Goal: Task Accomplishment & Management: Complete application form

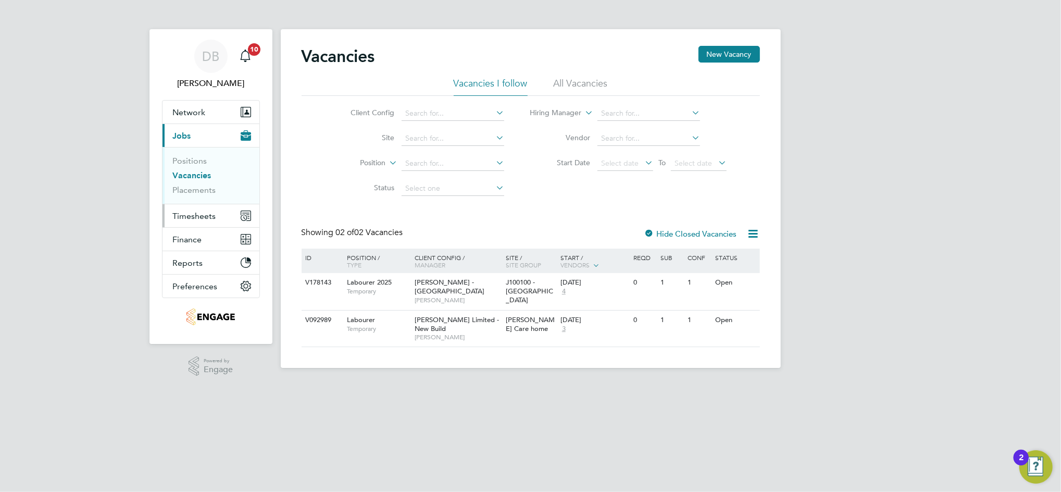
click at [203, 214] on span "Timesheets" at bounding box center [194, 216] width 43 height 10
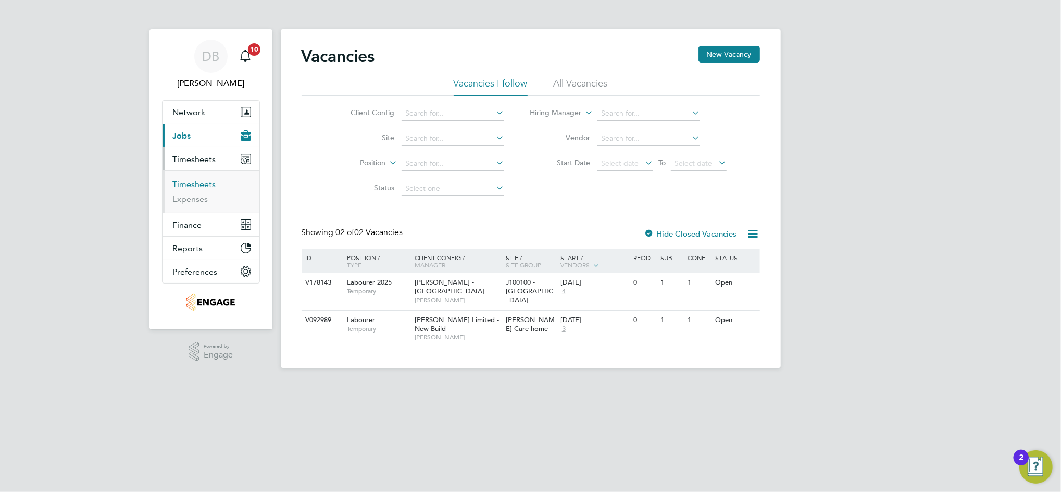
click at [200, 186] on link "Timesheets" at bounding box center [194, 184] width 43 height 10
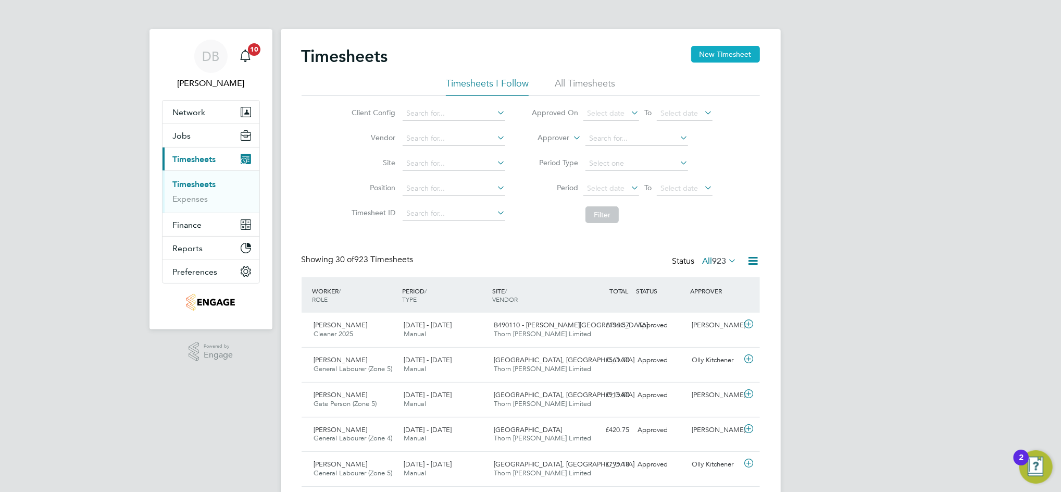
click at [729, 57] on button "New Timesheet" at bounding box center [725, 54] width 69 height 17
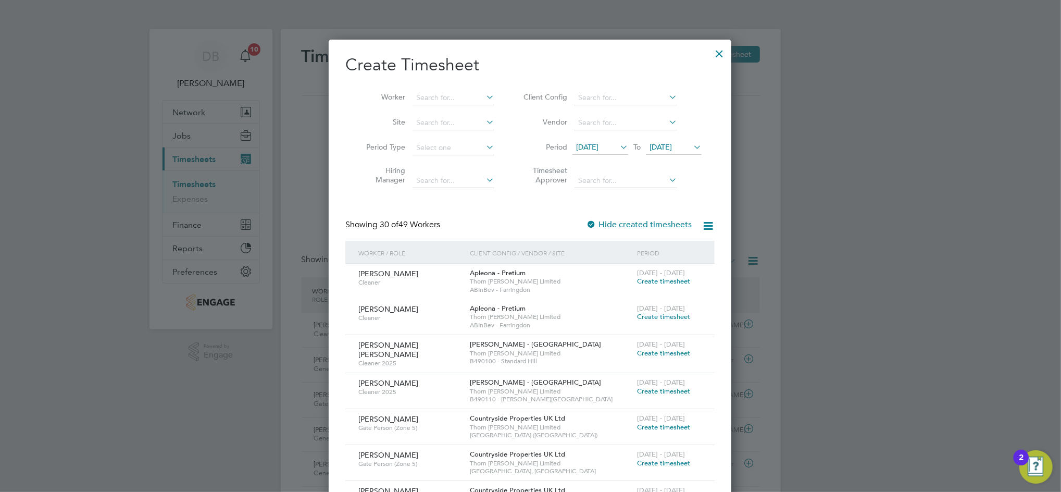
click at [672, 144] on span "[DATE]" at bounding box center [660, 146] width 22 height 9
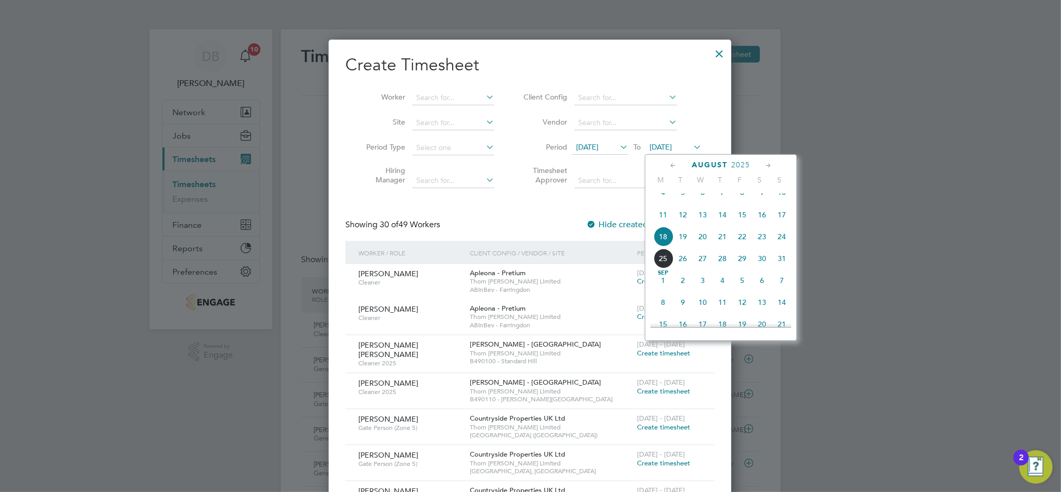
click at [784, 246] on span "24" at bounding box center [782, 237] width 20 height 20
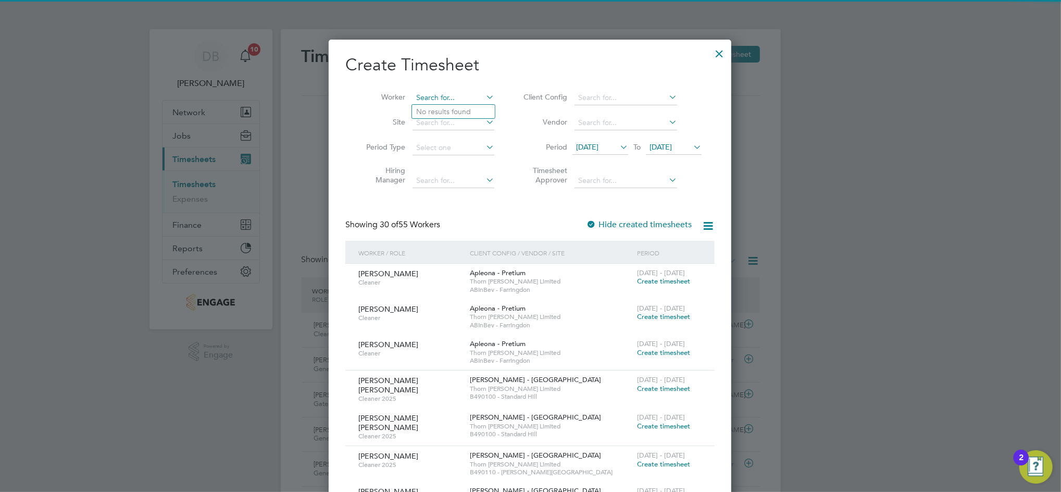
click at [439, 96] on input at bounding box center [454, 98] width 82 height 15
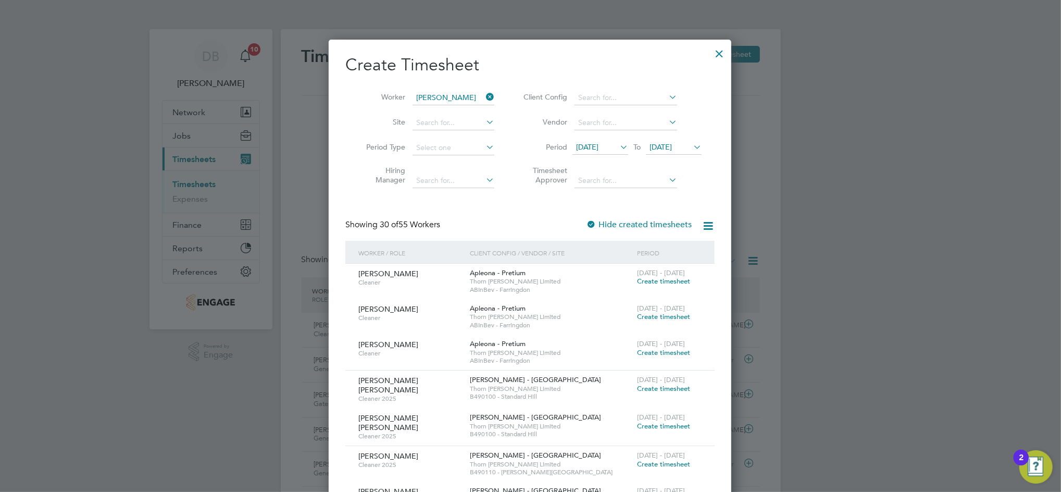
click at [479, 114] on b "Mill" at bounding box center [485, 111] width 13 height 9
type input "[PERSON_NAME]"
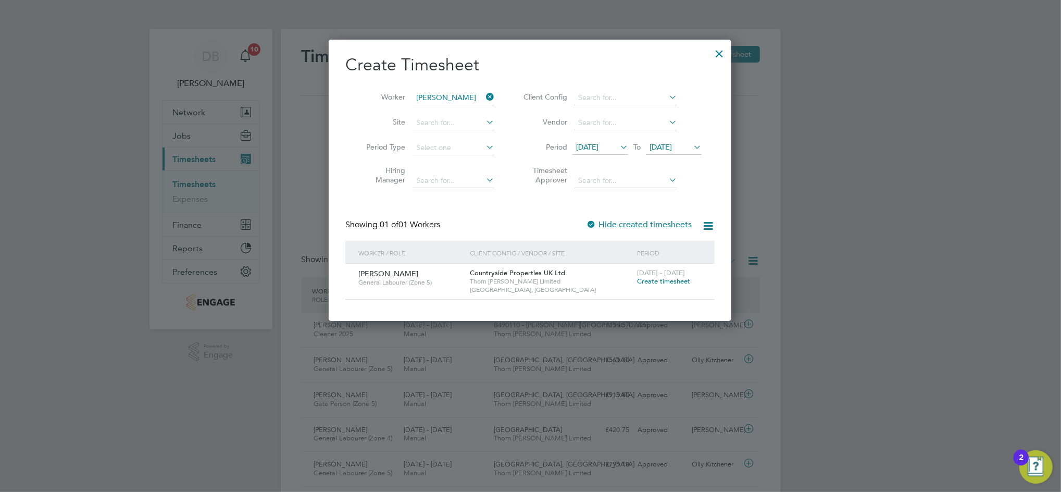
click at [662, 282] on span "Create timesheet" at bounding box center [663, 281] width 53 height 9
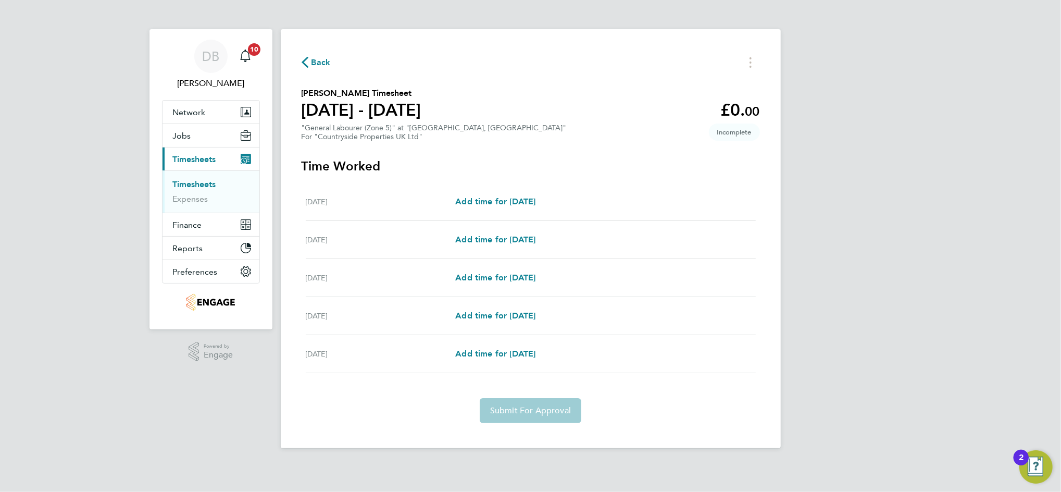
click at [317, 63] on span "Back" at bounding box center [320, 62] width 19 height 13
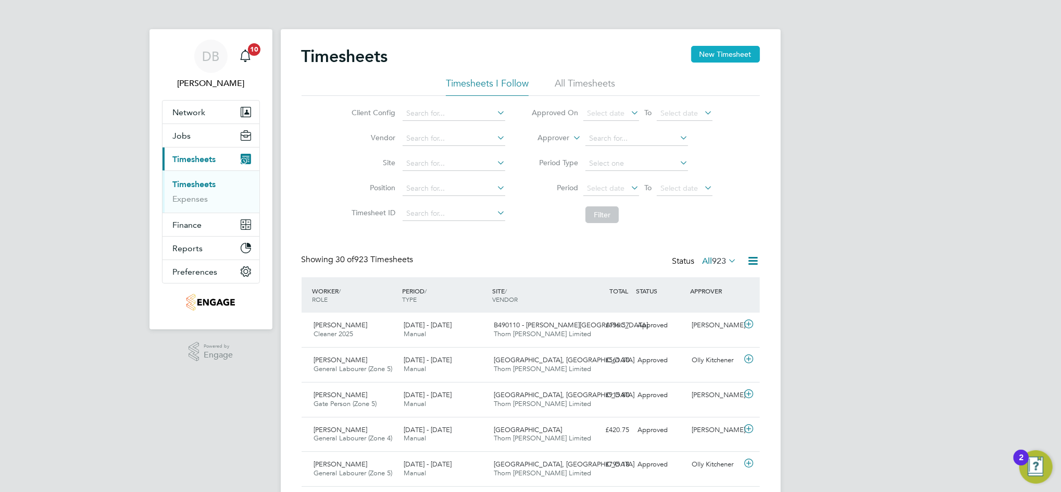
click at [733, 58] on button "New Timesheet" at bounding box center [725, 54] width 69 height 17
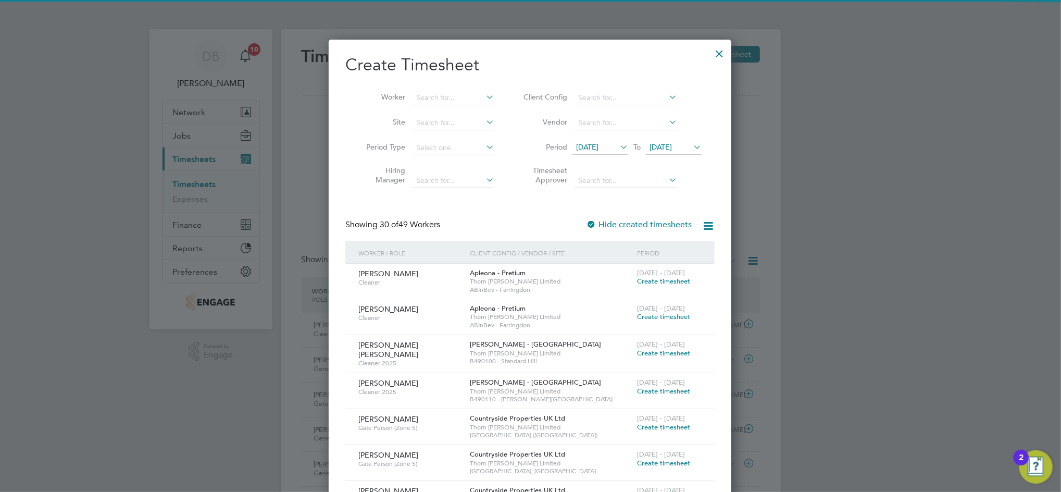
scroll to position [1535, 403]
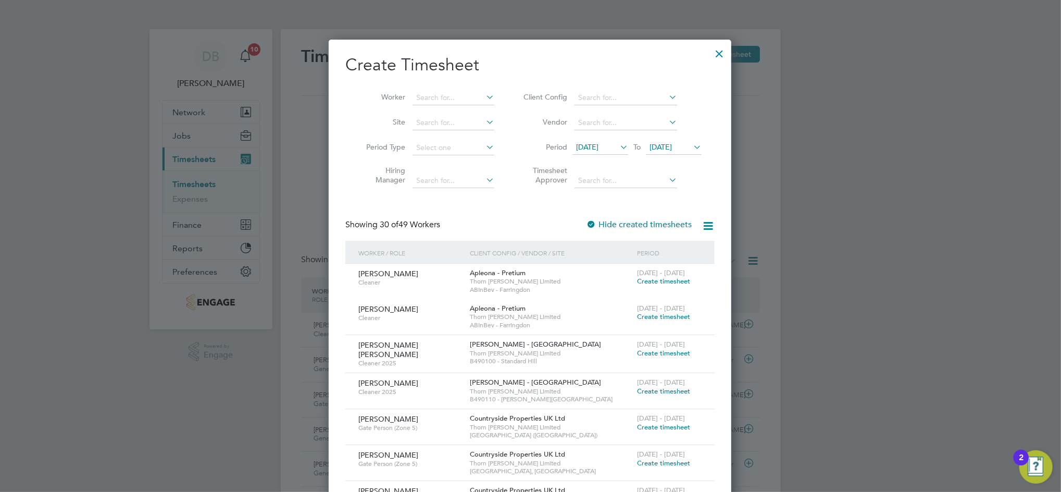
click at [672, 143] on span "[DATE]" at bounding box center [660, 146] width 22 height 9
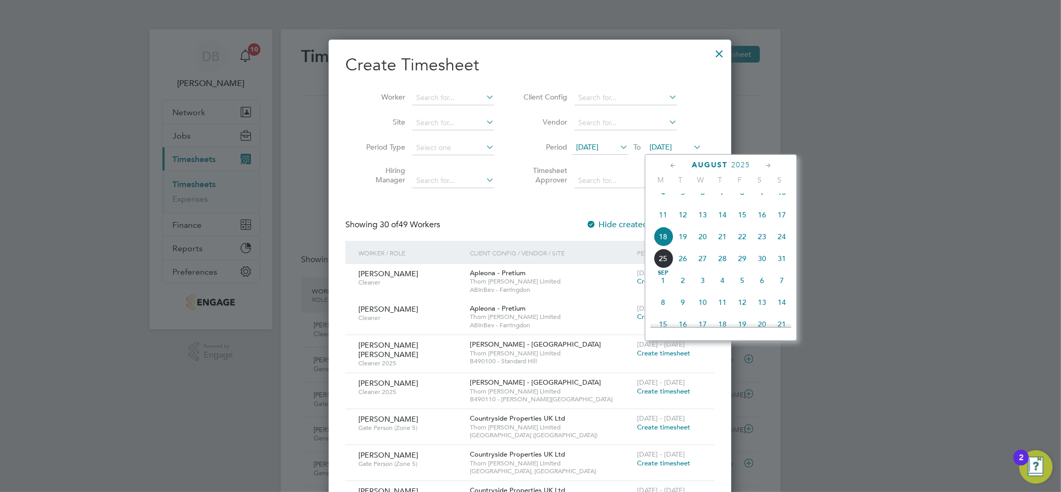
click at [747, 246] on span "22" at bounding box center [742, 237] width 20 height 20
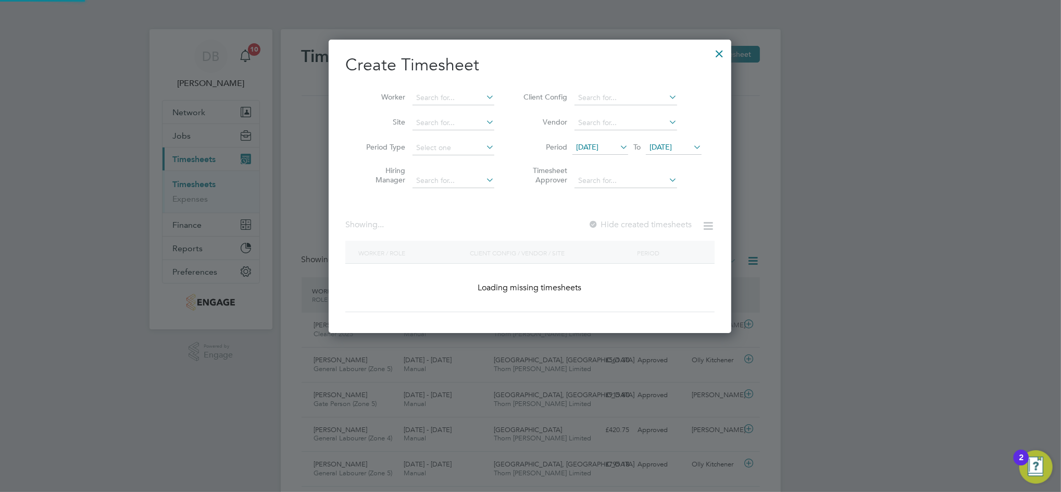
scroll to position [1535, 403]
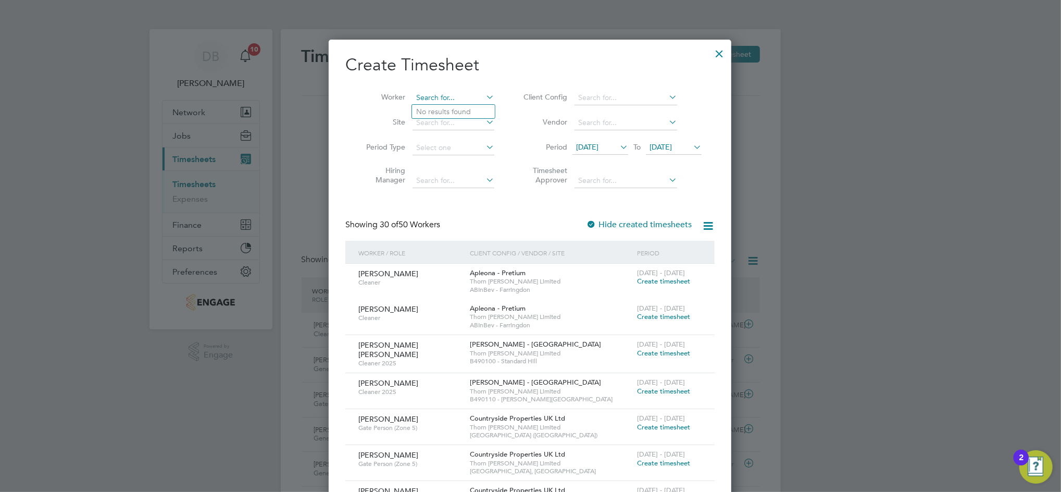
click at [442, 95] on input at bounding box center [454, 98] width 82 height 15
click at [452, 113] on b "Iyanu" at bounding box center [451, 111] width 18 height 9
type input "[PERSON_NAME]"
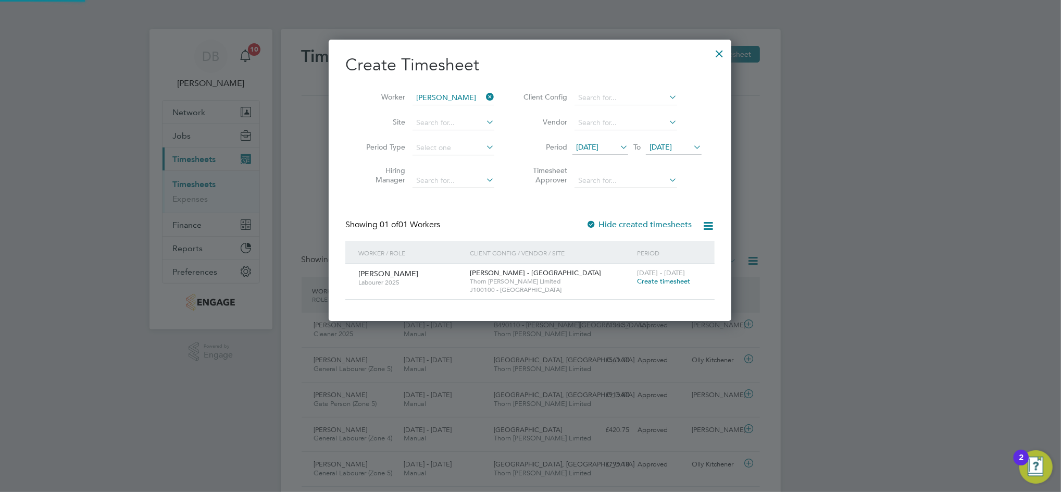
scroll to position [281, 403]
click at [680, 277] on span "Create timesheet" at bounding box center [663, 281] width 53 height 9
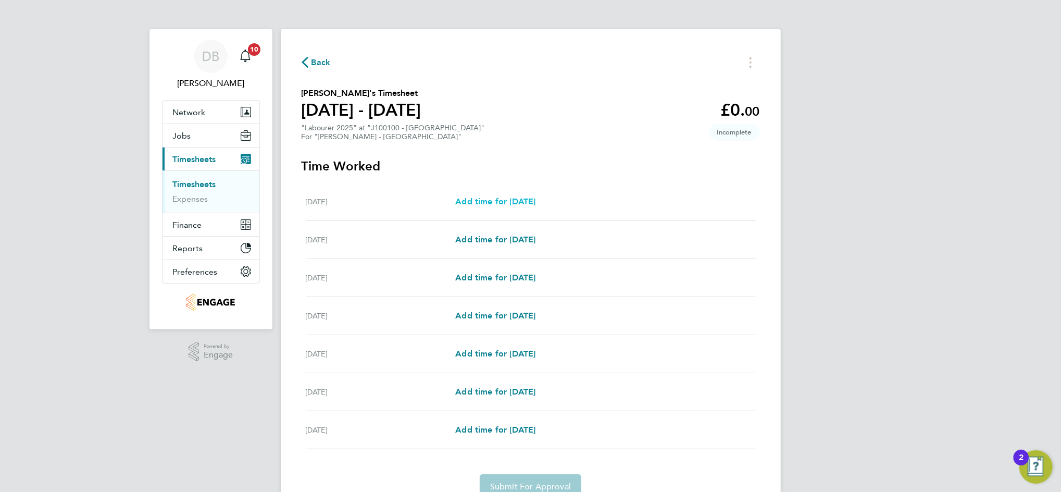
click at [498, 196] on span "Add time for [DATE]" at bounding box center [495, 201] width 80 height 10
select select "60"
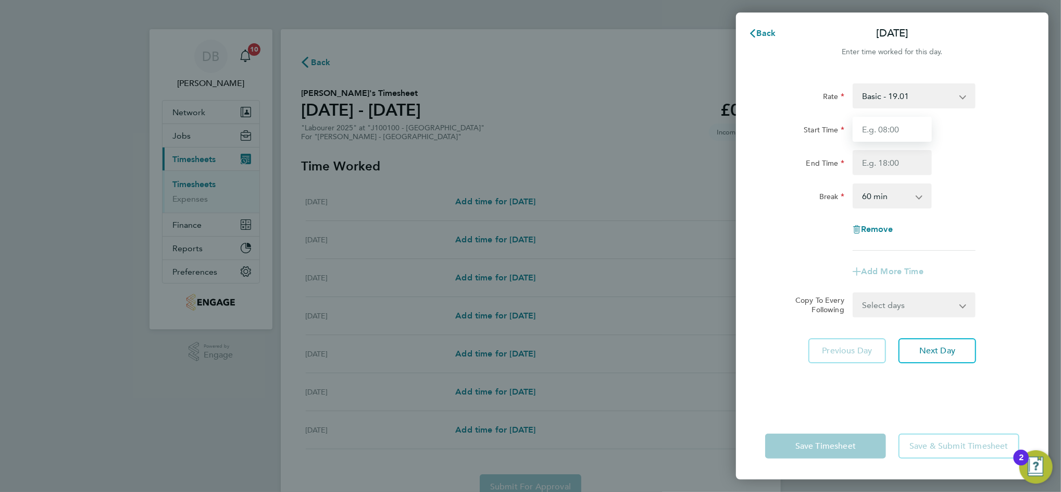
click at [905, 130] on input "Start Time" at bounding box center [892, 129] width 79 height 25
type input "07:30"
type input "16:30"
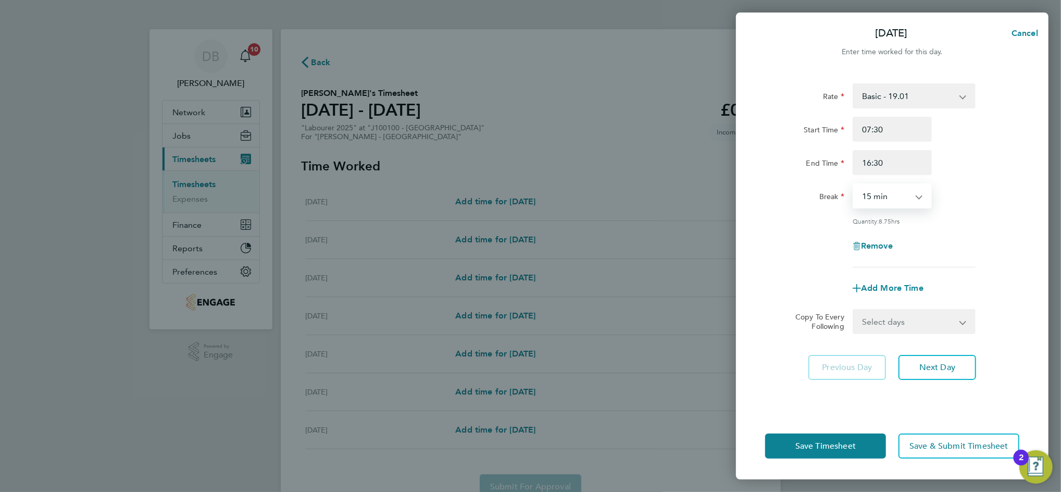
select select "30"
click at [959, 323] on select "Select days Day Weekday (Mon-Fri) [DATE] [DATE] [DATE] [DATE] [DATE] [DATE]" at bounding box center [908, 321] width 109 height 23
select select "WEEKDAY"
click at [854, 310] on select "Select days Day Weekday (Mon-Fri) [DATE] [DATE] [DATE] [DATE] [DATE] [DATE]" at bounding box center [908, 321] width 109 height 23
select select "[DATE]"
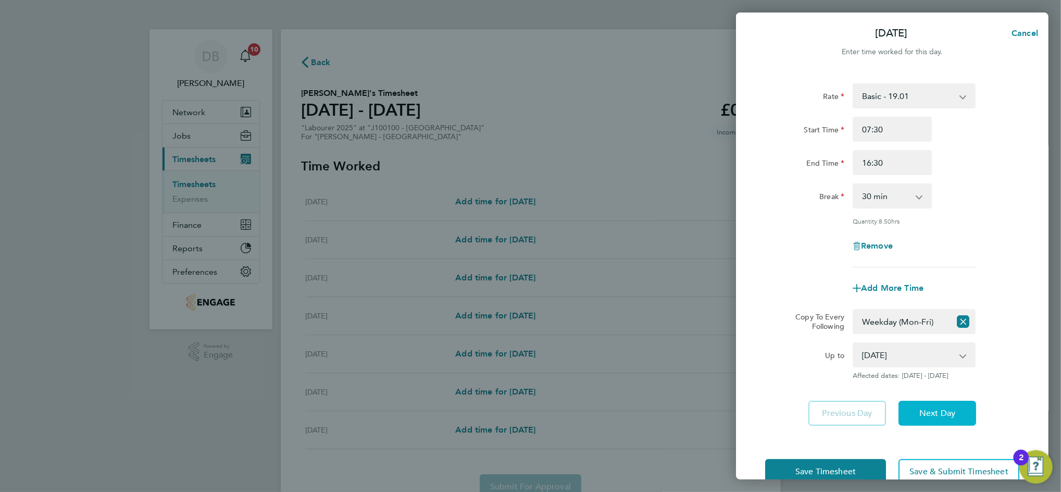
click at [943, 410] on span "Next Day" at bounding box center [937, 413] width 36 height 10
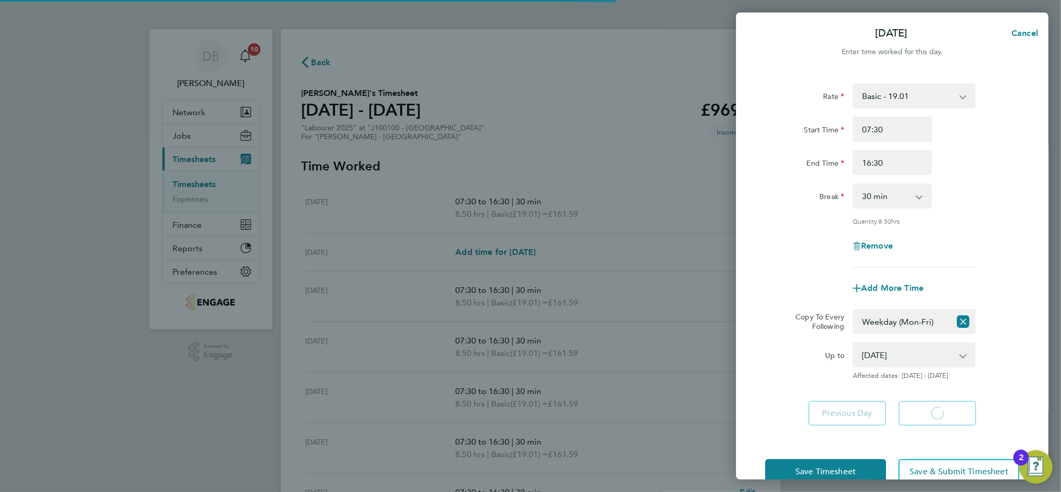
select select "60"
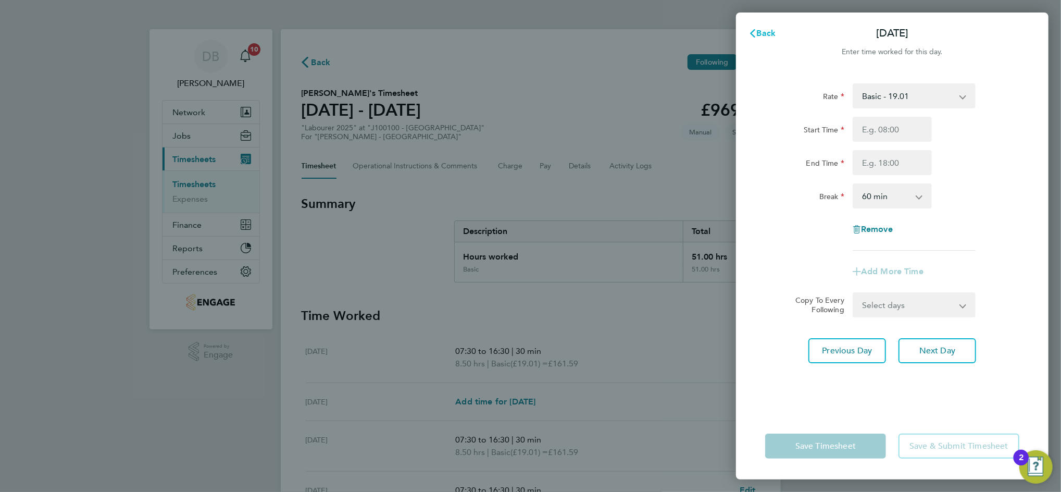
click at [765, 34] on span "Back" at bounding box center [766, 33] width 19 height 10
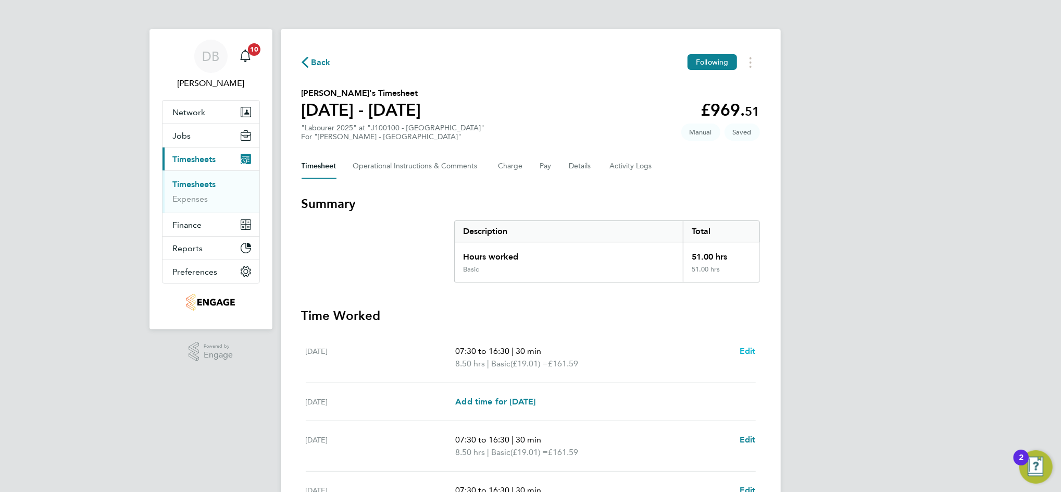
click at [741, 352] on span "Edit" at bounding box center [748, 351] width 16 height 10
select select "30"
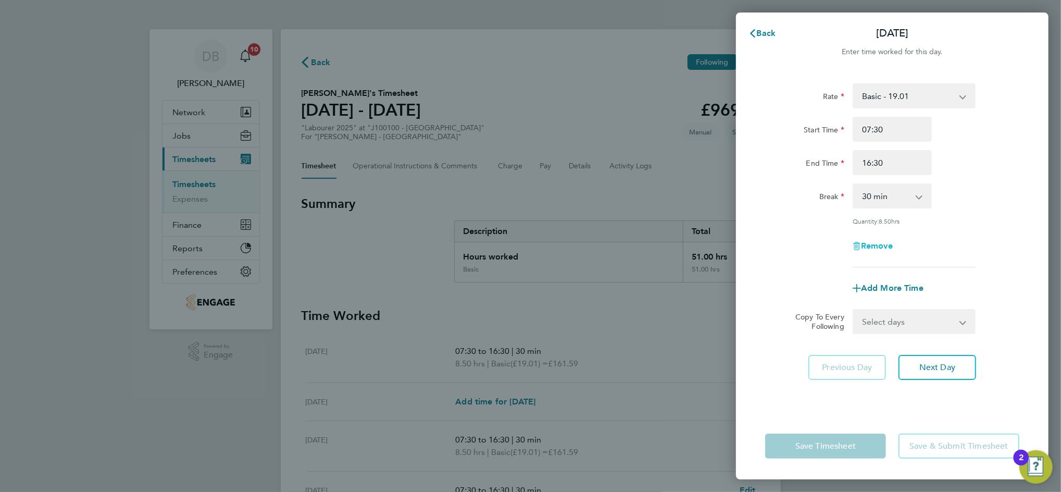
click at [876, 246] on span "Remove" at bounding box center [877, 246] width 32 height 10
select select "null"
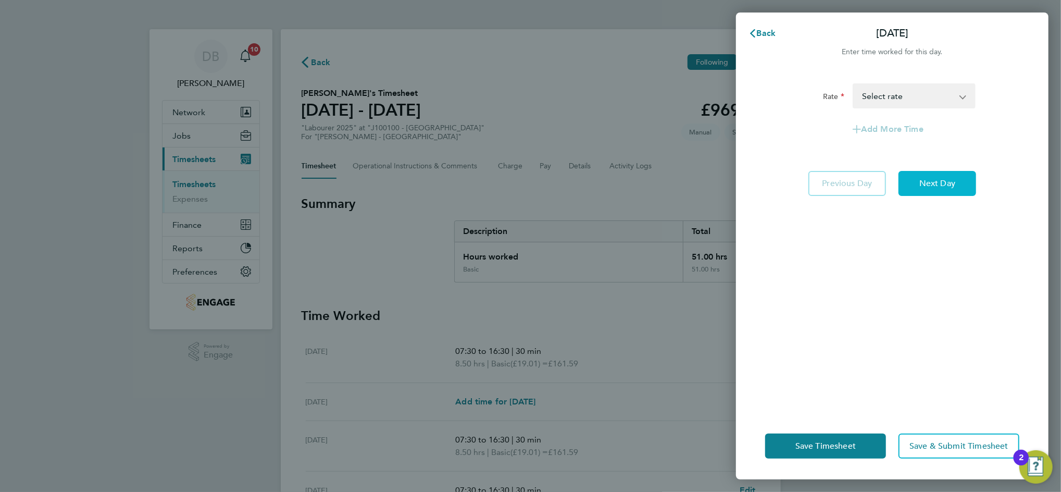
click at [935, 184] on span "Next Day" at bounding box center [937, 183] width 36 height 10
select select "60"
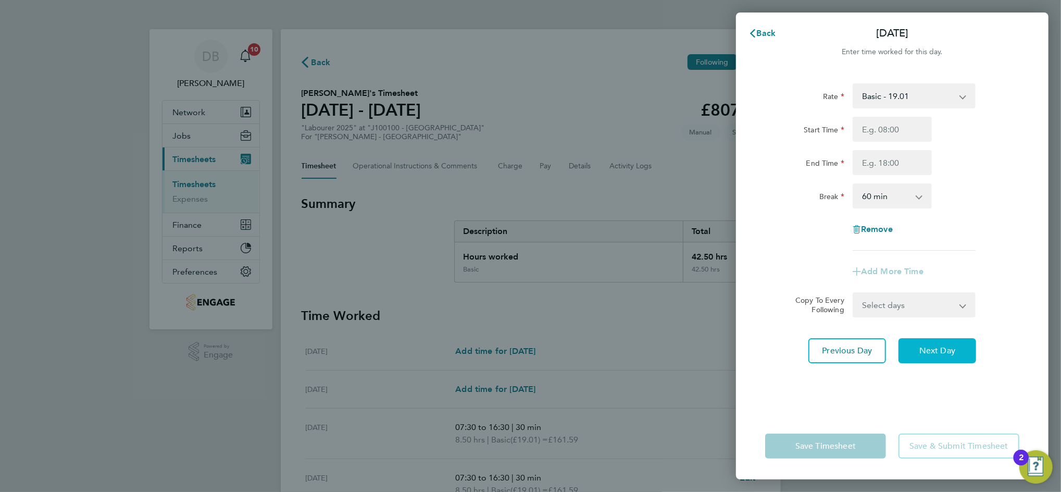
click at [935, 343] on button "Next Day" at bounding box center [937, 350] width 78 height 25
select select "30"
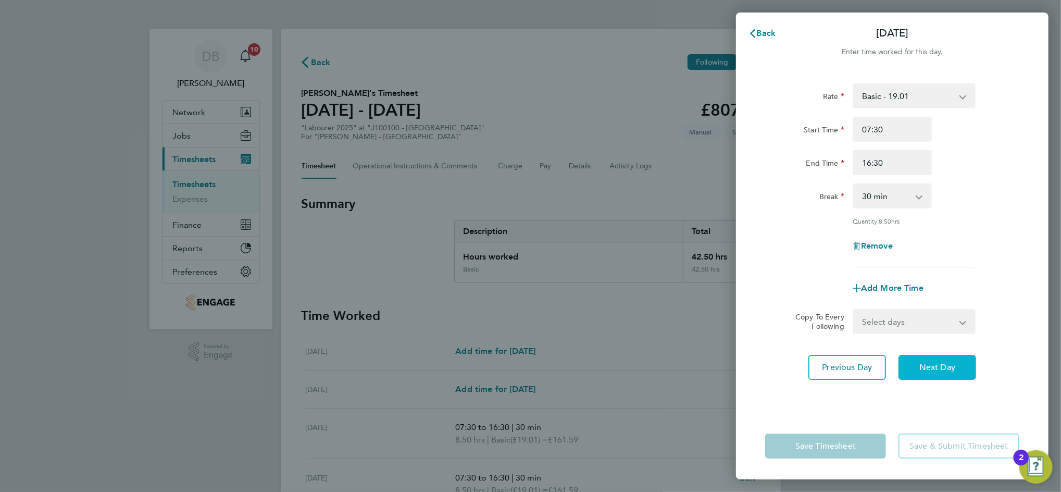
click at [936, 362] on span "Next Day" at bounding box center [937, 367] width 36 height 10
select select "30"
click at [936, 362] on span "Next Day" at bounding box center [937, 367] width 36 height 10
select select "30"
click at [936, 362] on span "Next Day" at bounding box center [937, 367] width 36 height 10
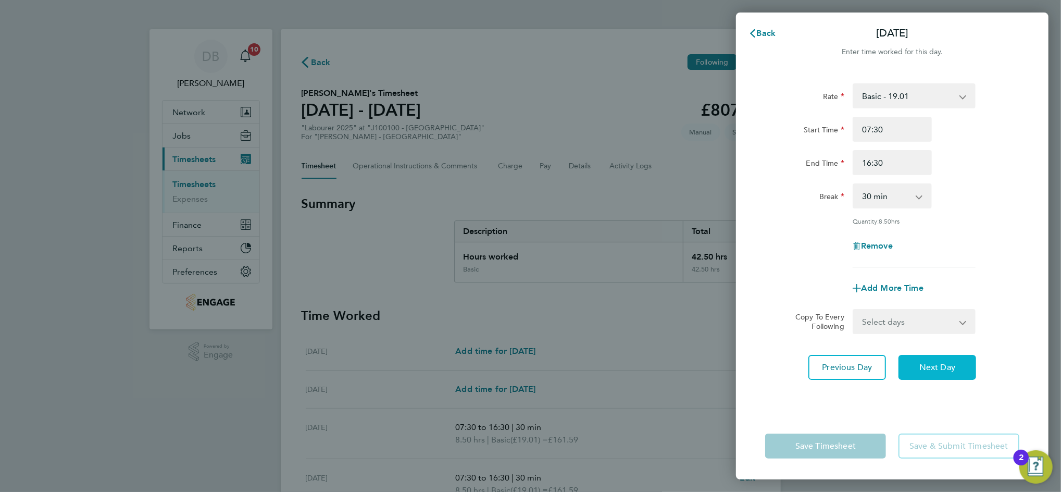
select select "30"
click at [936, 362] on span "Next Day" at bounding box center [937, 367] width 36 height 10
select select "30"
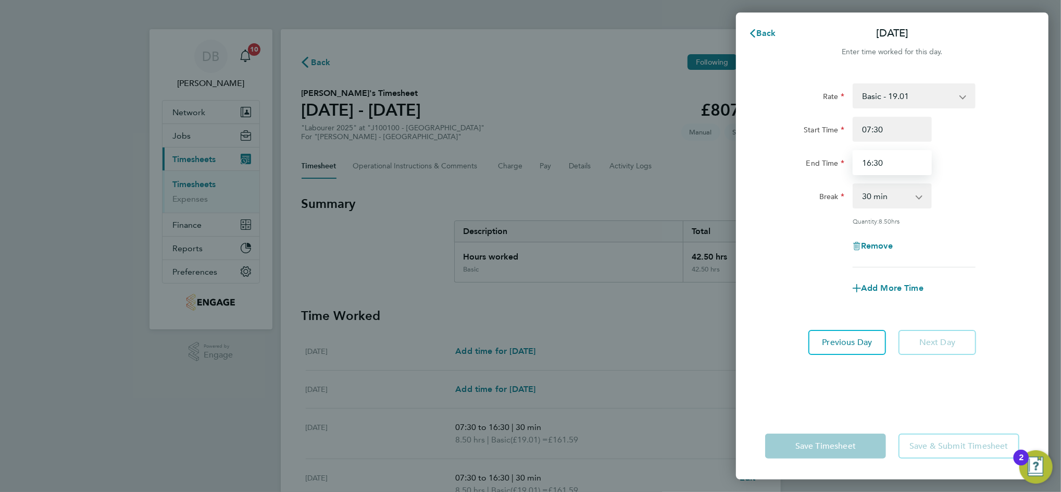
drag, startPoint x: 901, startPoint y: 171, endPoint x: 828, endPoint y: 171, distance: 72.9
click at [828, 171] on div "End Time 16:30" at bounding box center [892, 162] width 263 height 25
type input "15:30"
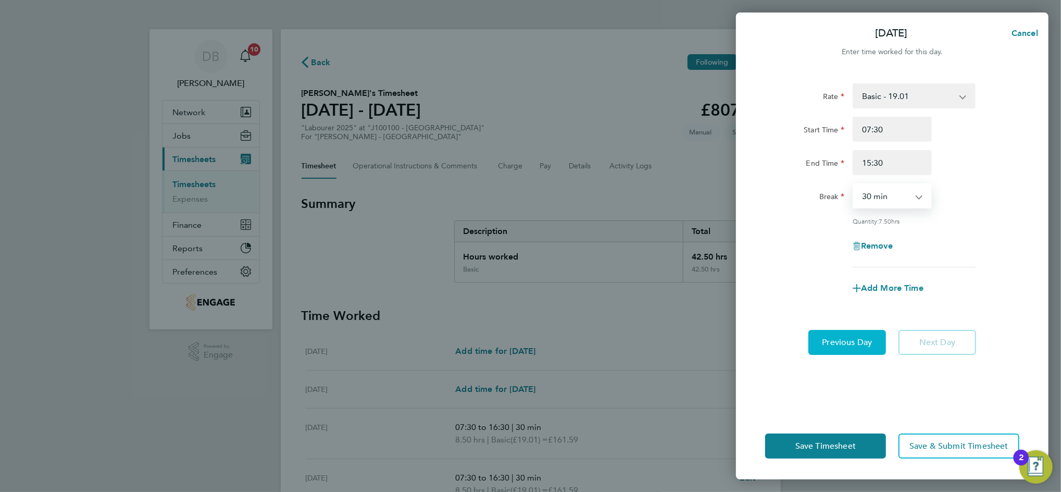
click at [859, 339] on span "Previous Day" at bounding box center [847, 342] width 50 height 10
select select "30"
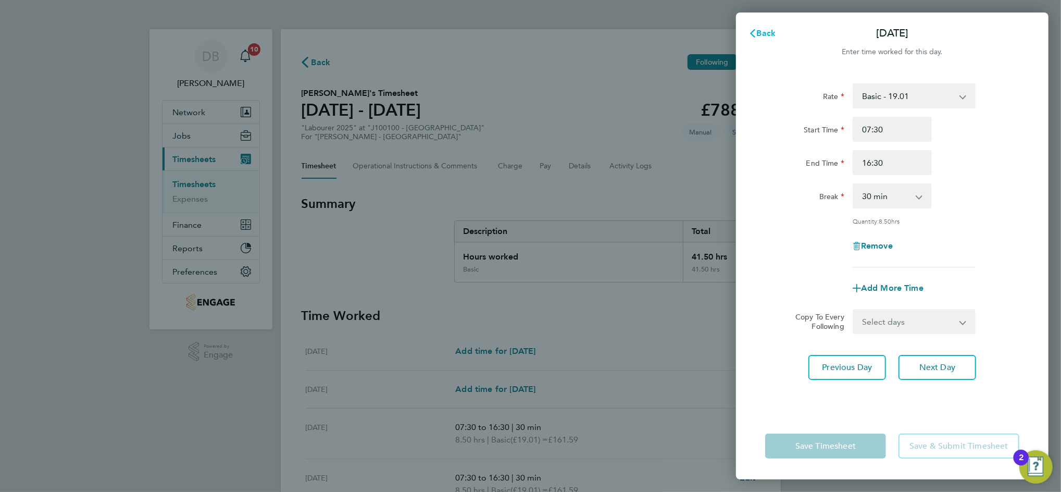
click at [752, 31] on icon "button" at bounding box center [752, 33] width 8 height 8
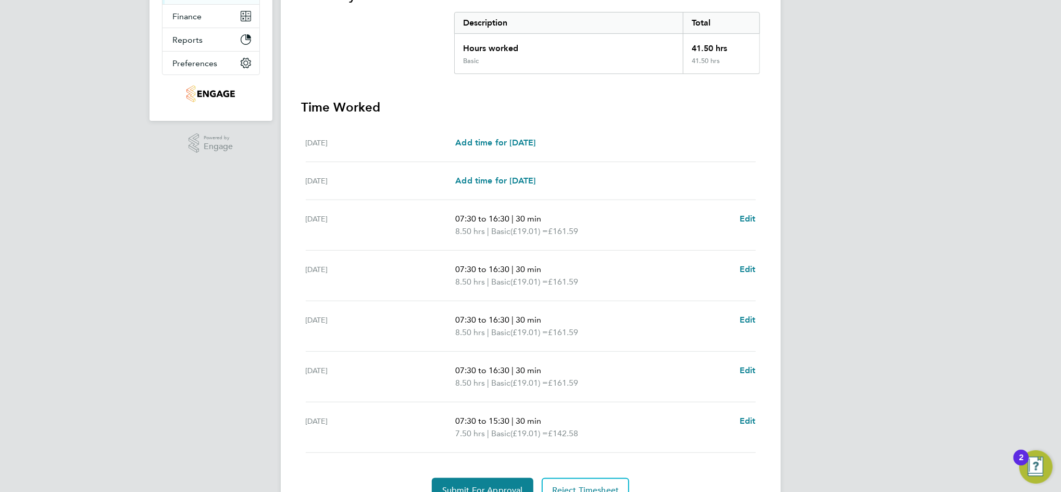
scroll to position [259, 0]
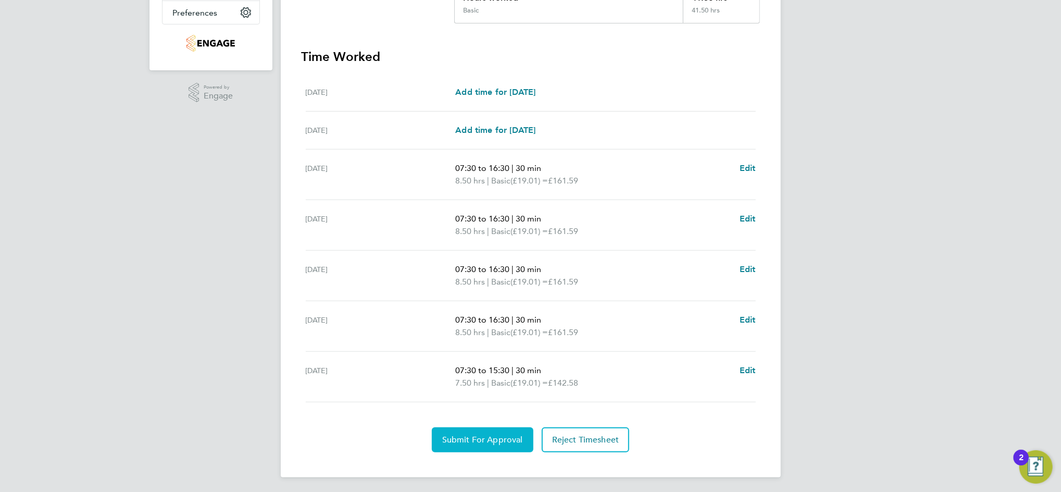
click at [498, 436] on span "Submit For Approval" at bounding box center [482, 439] width 81 height 10
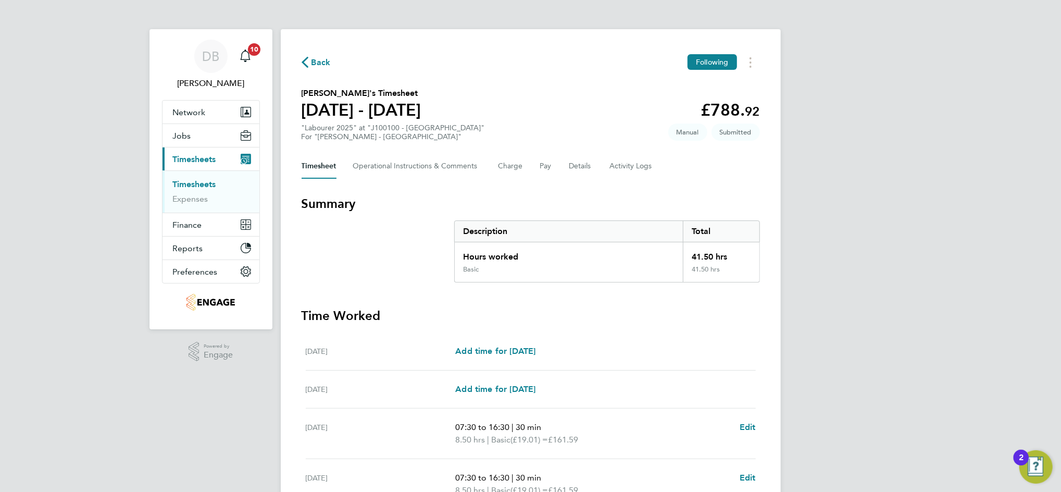
click at [312, 65] on span "Back" at bounding box center [320, 62] width 19 height 13
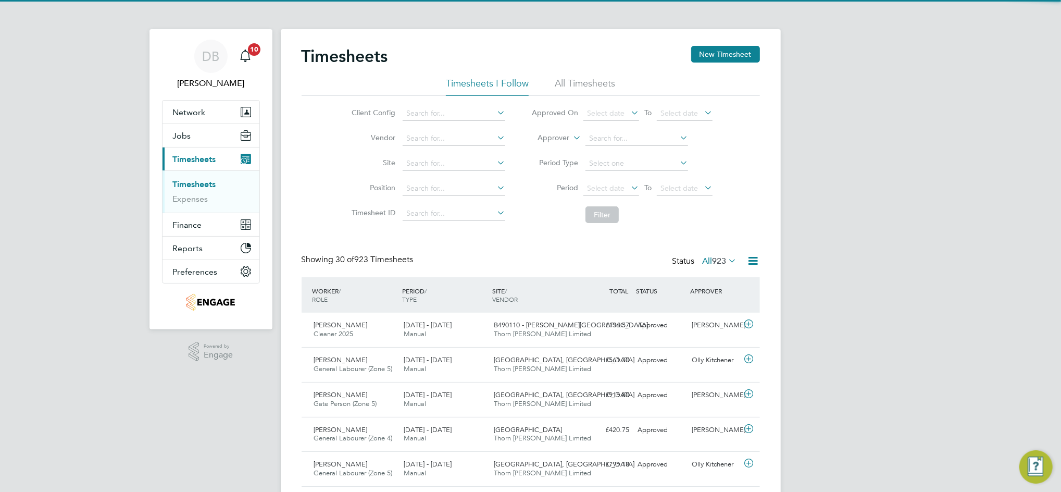
scroll to position [26, 90]
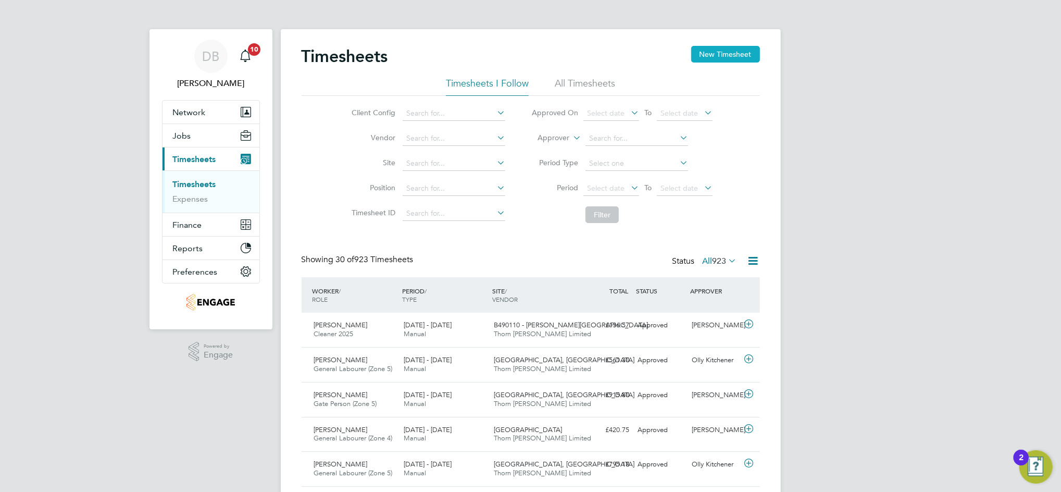
click at [719, 57] on button "New Timesheet" at bounding box center [725, 54] width 69 height 17
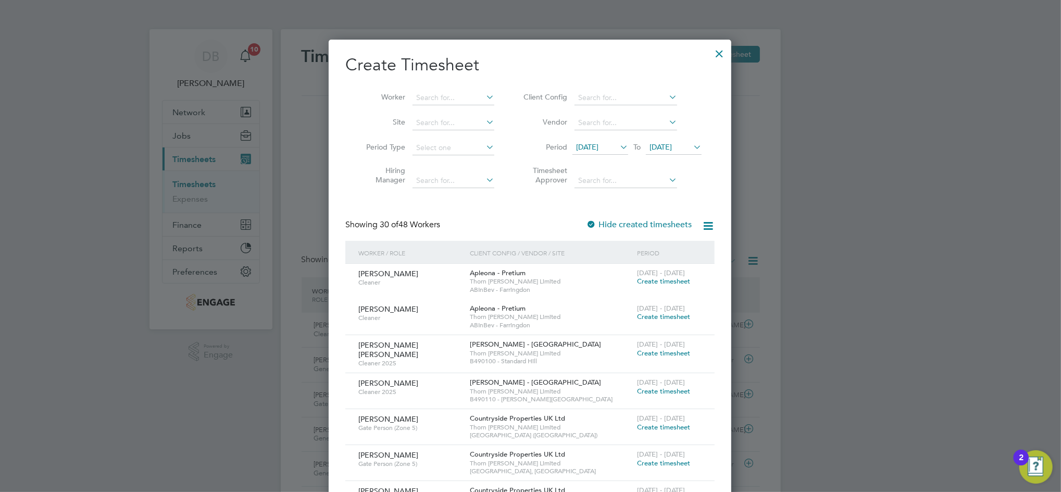
click at [672, 151] on span "[DATE]" at bounding box center [660, 146] width 22 height 9
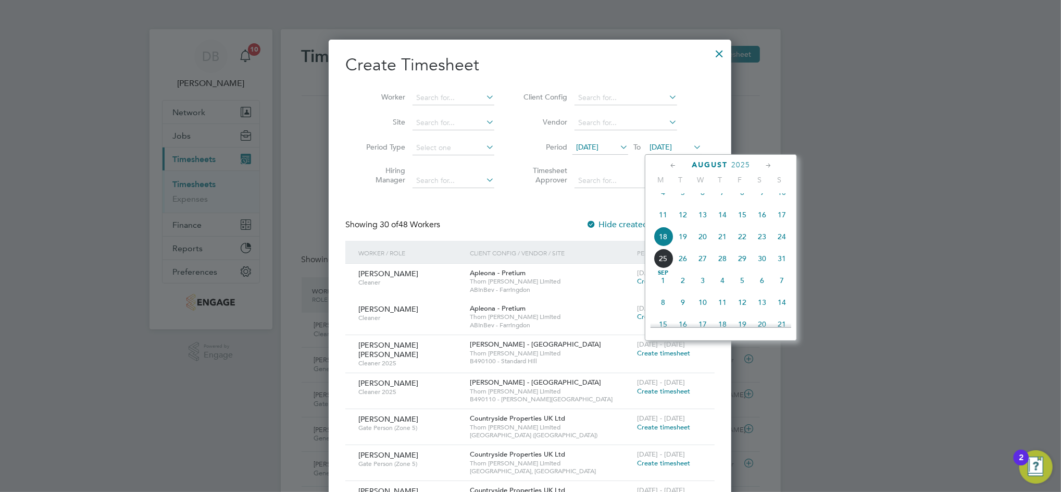
click at [745, 246] on span "22" at bounding box center [742, 237] width 20 height 20
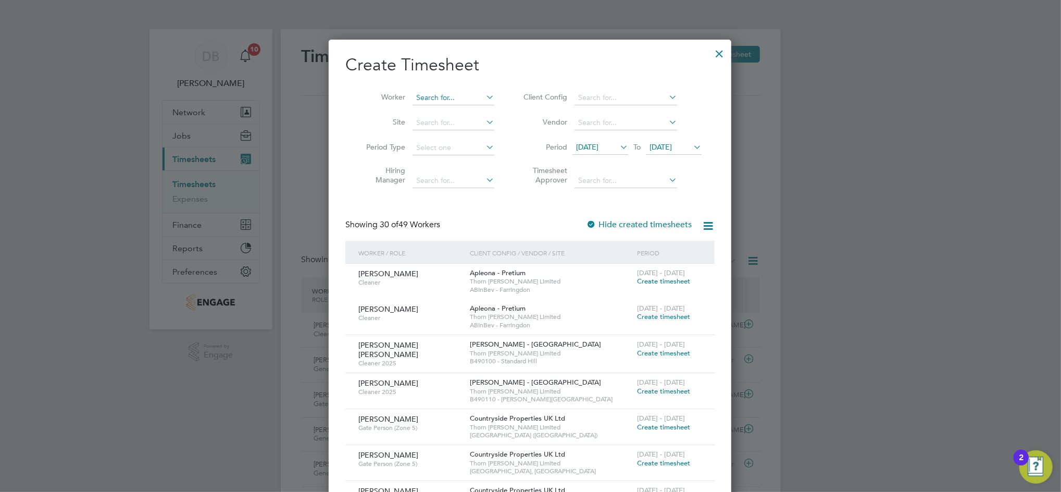
click at [443, 100] on input at bounding box center [454, 98] width 82 height 15
click at [445, 123] on li "[PERSON_NAME]" at bounding box center [476, 126] width 129 height 14
type input "[PERSON_NAME]"
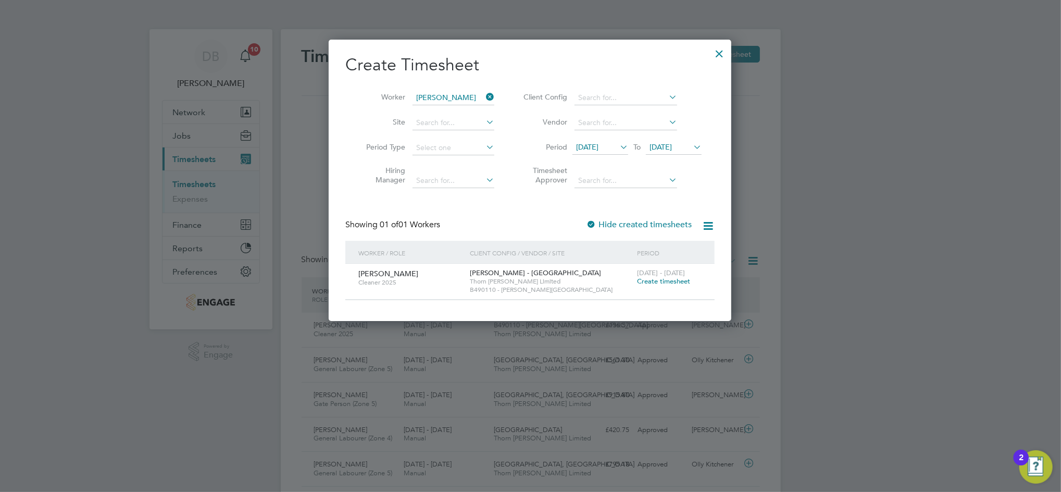
click at [657, 280] on span "Create timesheet" at bounding box center [663, 281] width 53 height 9
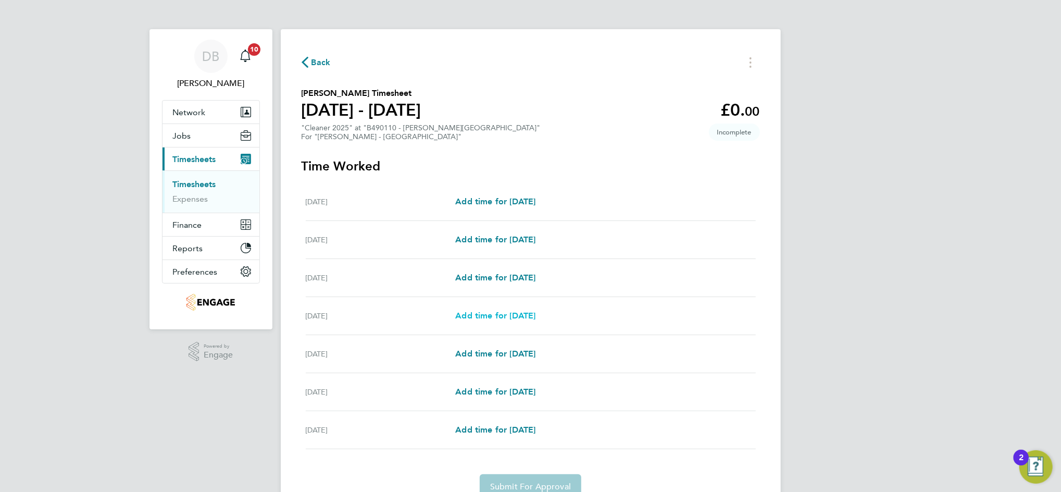
click at [495, 311] on span "Add time for [DATE]" at bounding box center [495, 315] width 80 height 10
select select "30"
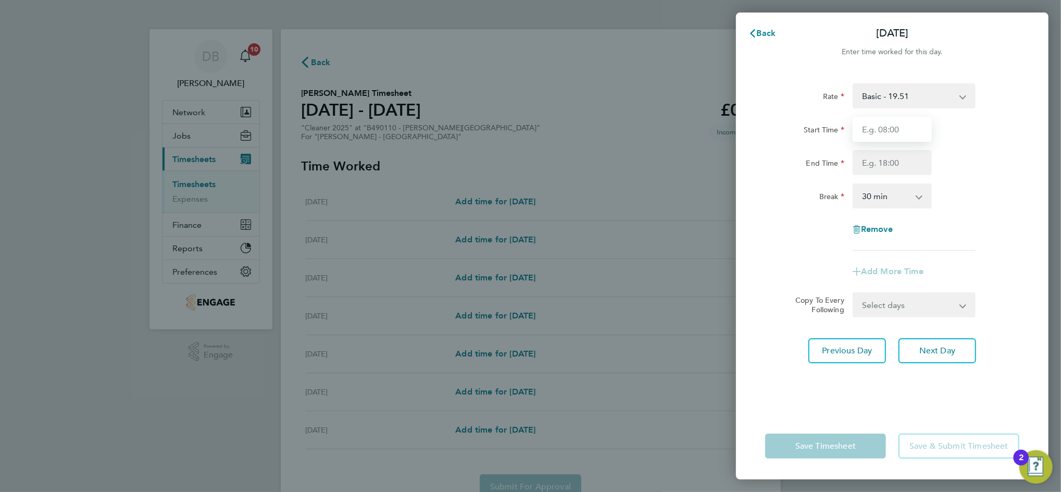
click at [894, 130] on input "Start Time" at bounding box center [892, 129] width 79 height 25
type input "15:00"
type input "17:15"
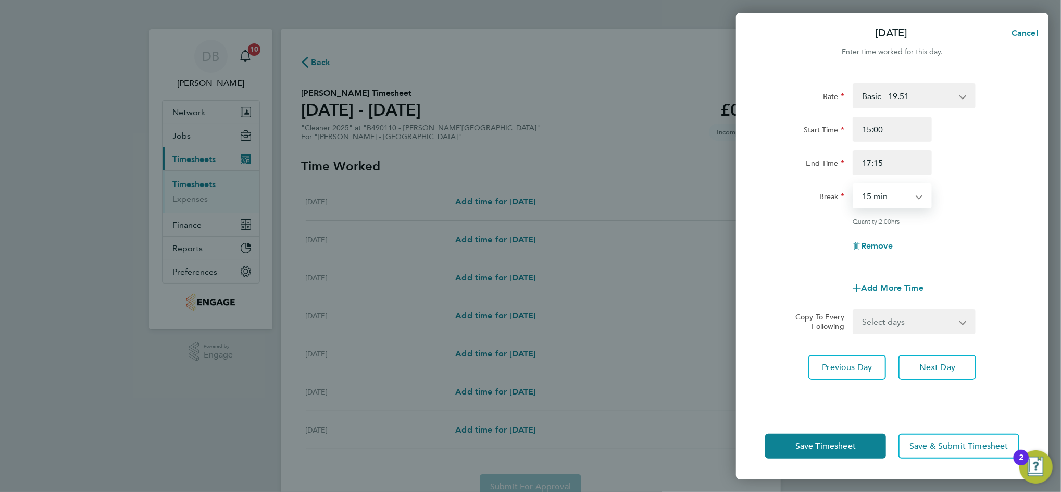
select select "0"
click at [933, 365] on span "Next Day" at bounding box center [937, 367] width 36 height 10
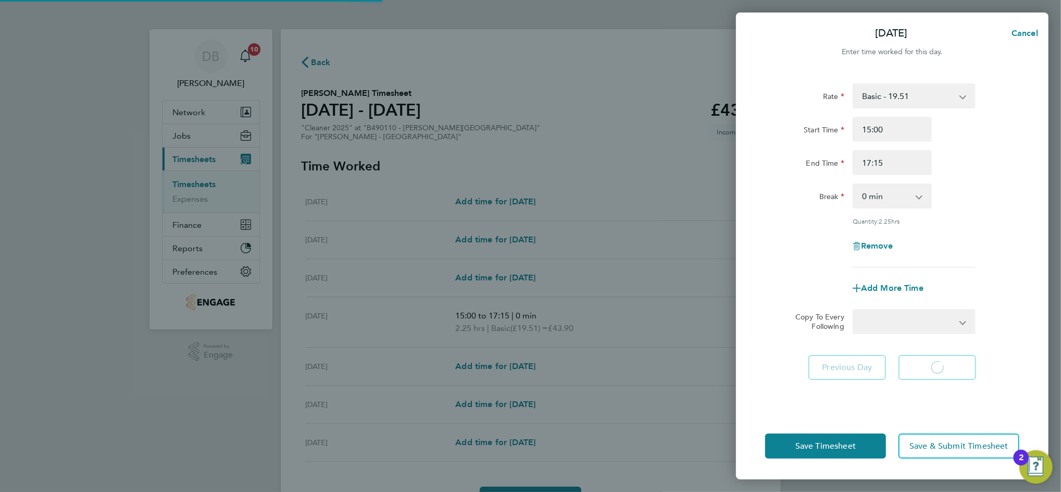
select select "30"
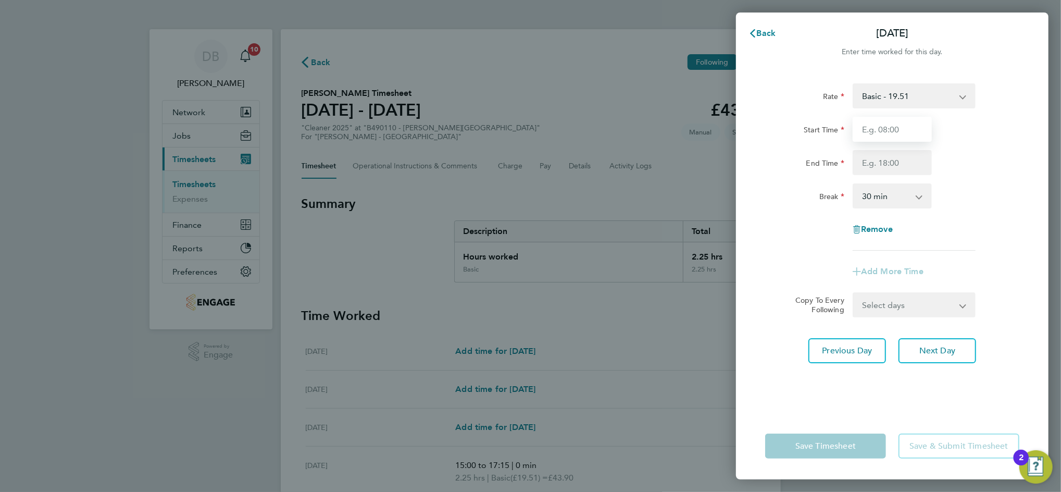
click at [889, 139] on input "Start Time" at bounding box center [892, 129] width 79 height 25
type input "08:00"
type input "10:15"
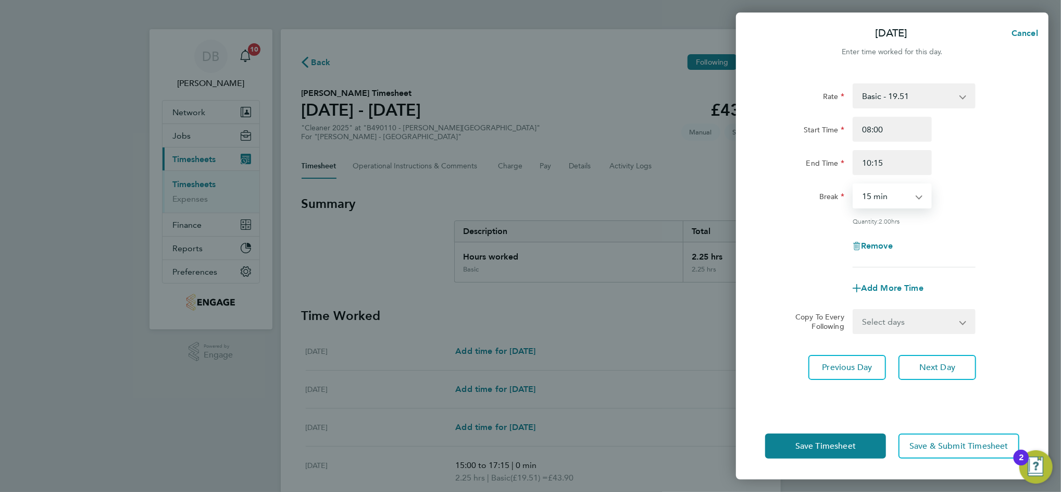
select select "0"
drag, startPoint x: 889, startPoint y: 131, endPoint x: 820, endPoint y: 134, distance: 68.8
click at [820, 134] on div "Start Time 08:00" at bounding box center [892, 129] width 263 height 25
type input "10:30"
type input "12:30"
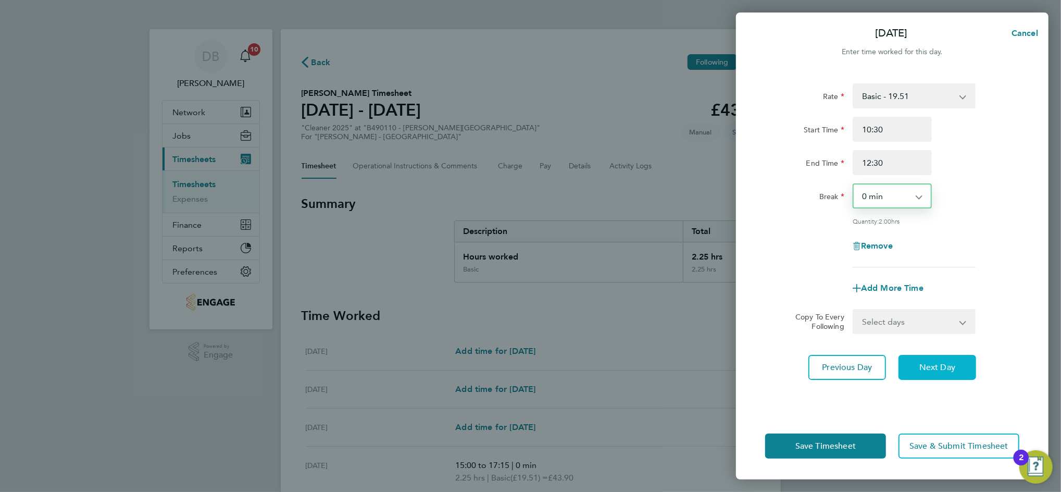
click at [936, 365] on span "Next Day" at bounding box center [937, 367] width 36 height 10
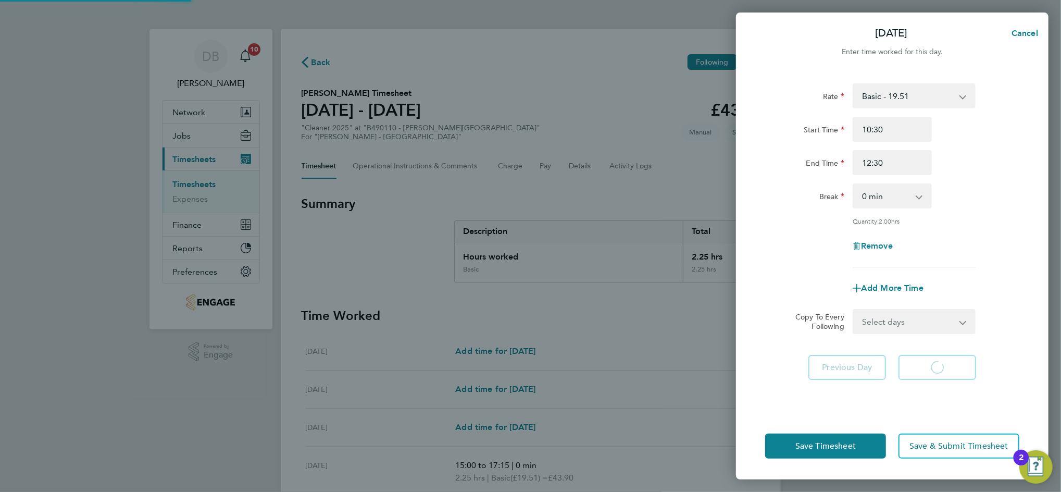
select select "30"
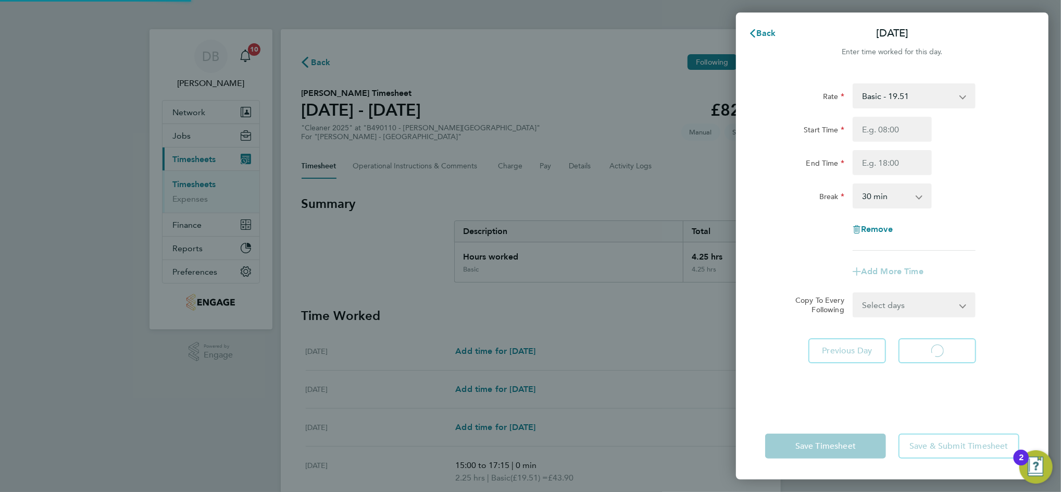
select select "30"
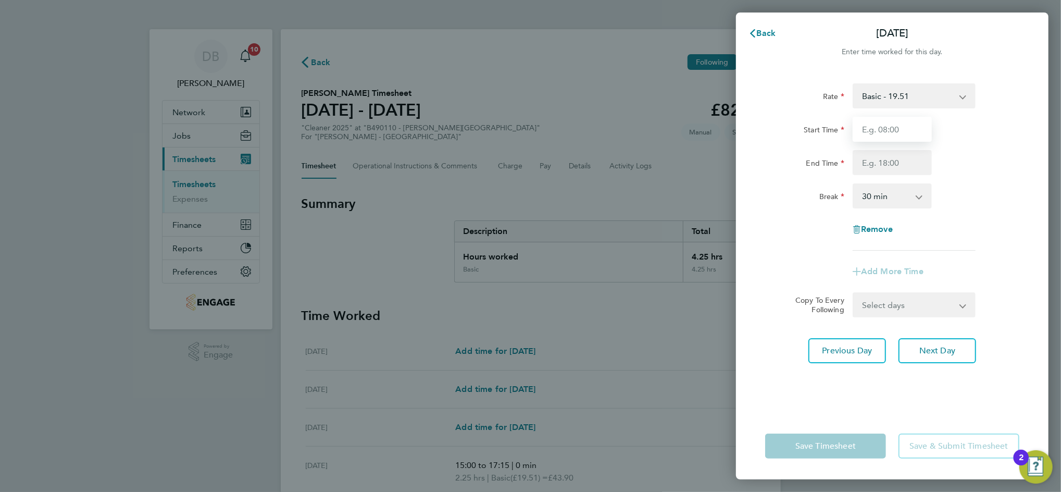
click at [887, 131] on input "Start Time" at bounding box center [892, 129] width 79 height 25
type input "09:15"
type input "11:15"
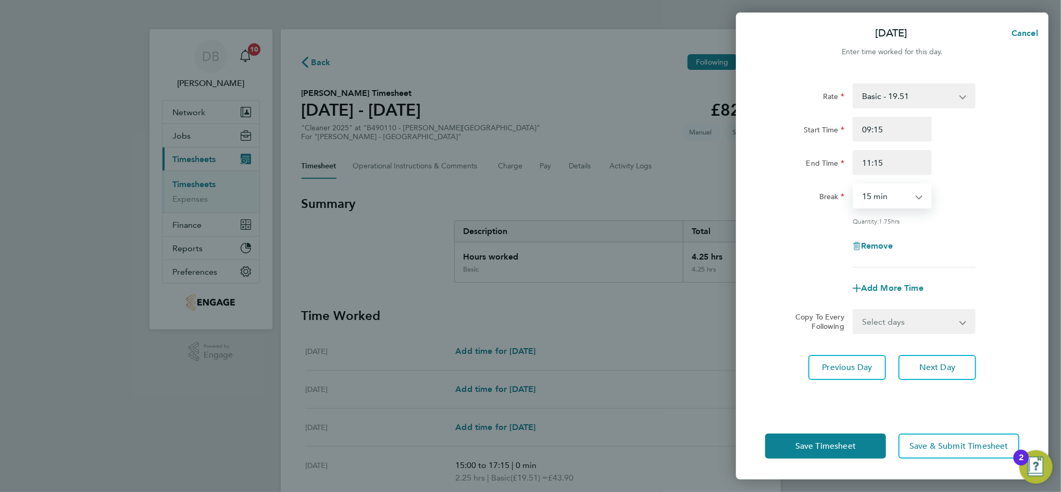
select select "0"
click at [947, 359] on button "Next Day" at bounding box center [937, 367] width 78 height 25
select select "30"
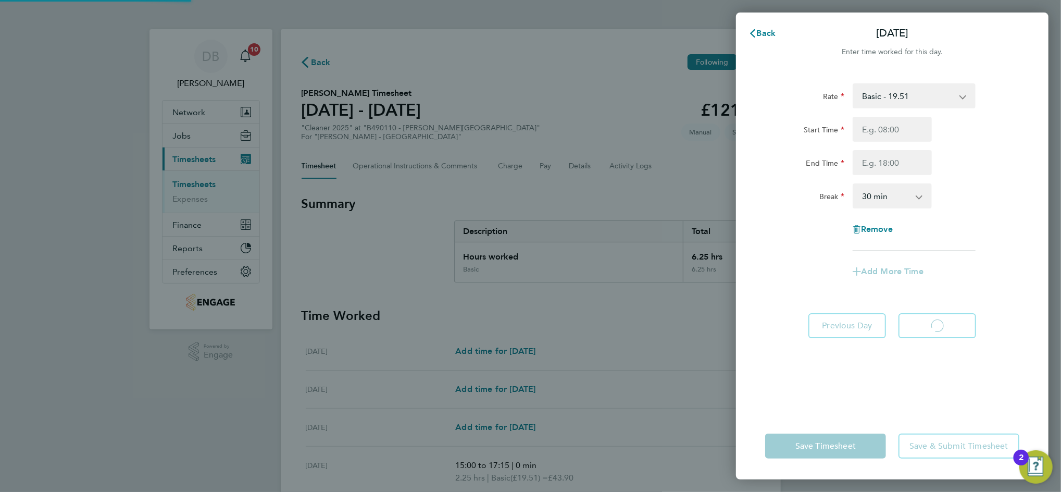
select select "30"
drag, startPoint x: 878, startPoint y: 131, endPoint x: 865, endPoint y: 130, distance: 12.5
click at [878, 131] on input "Start Time" at bounding box center [892, 129] width 79 height 25
type input "09:00"
type input "11:00"
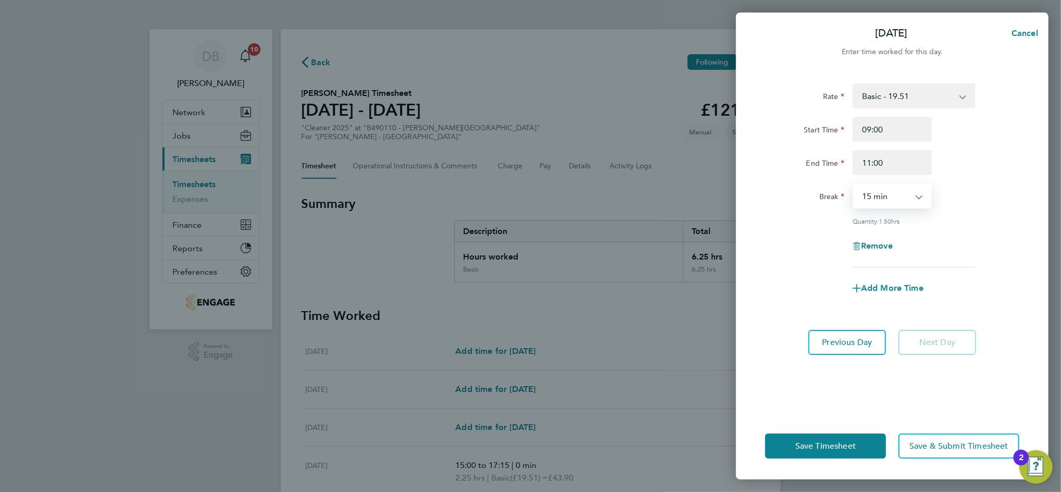
select select "0"
click at [919, 339] on app-form-button "Next Day" at bounding box center [934, 342] width 84 height 25
click at [874, 346] on button "Previous Day" at bounding box center [847, 342] width 78 height 25
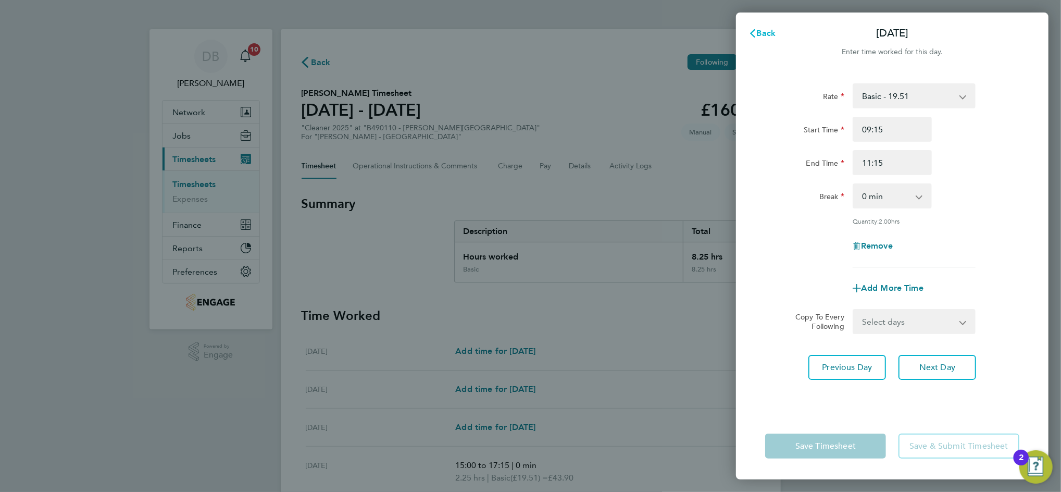
click at [762, 34] on span "Back" at bounding box center [766, 33] width 19 height 10
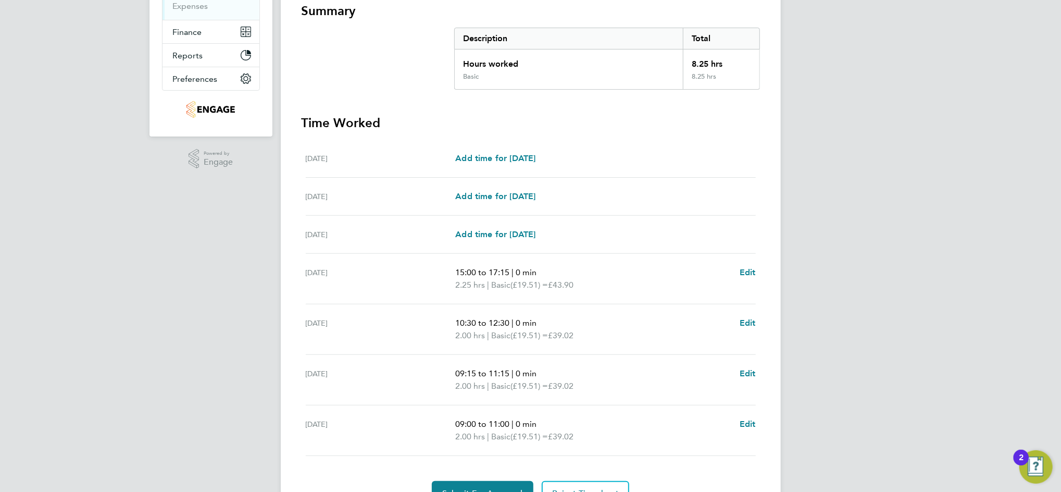
scroll to position [246, 0]
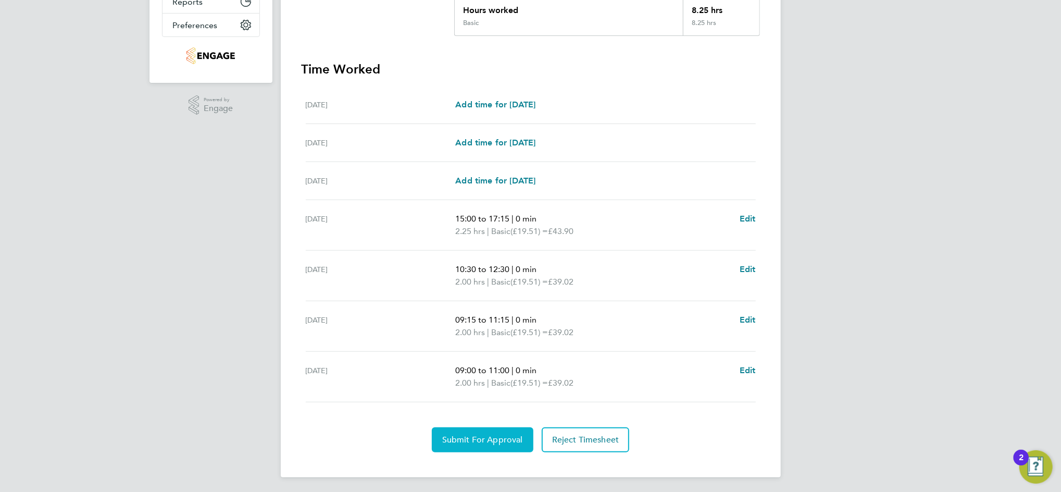
click at [495, 436] on span "Submit For Approval" at bounding box center [482, 439] width 81 height 10
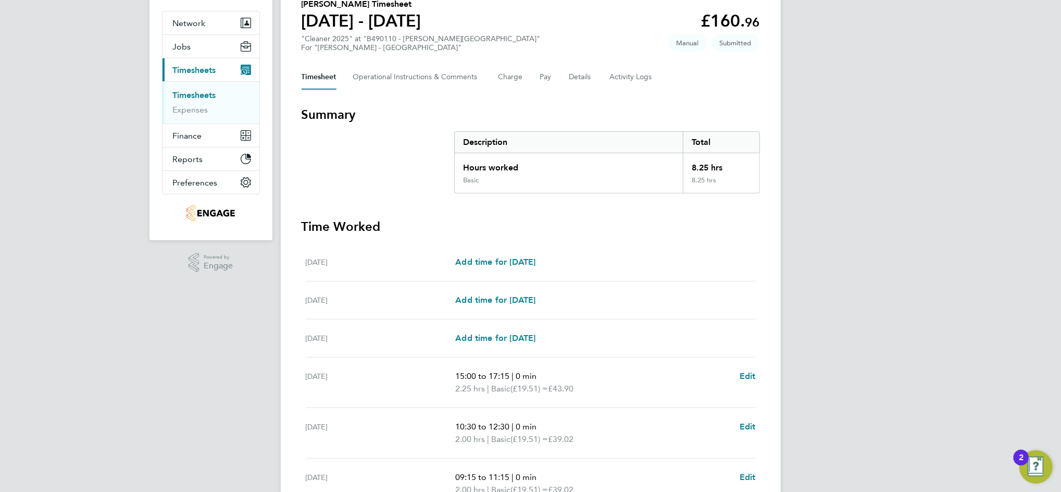
scroll to position [0, 0]
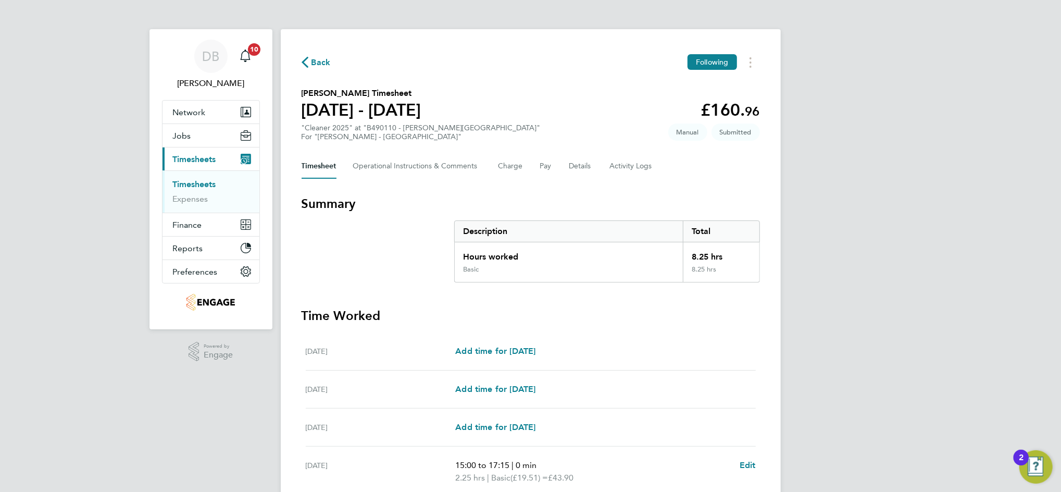
click at [322, 66] on span "Back" at bounding box center [320, 62] width 19 height 13
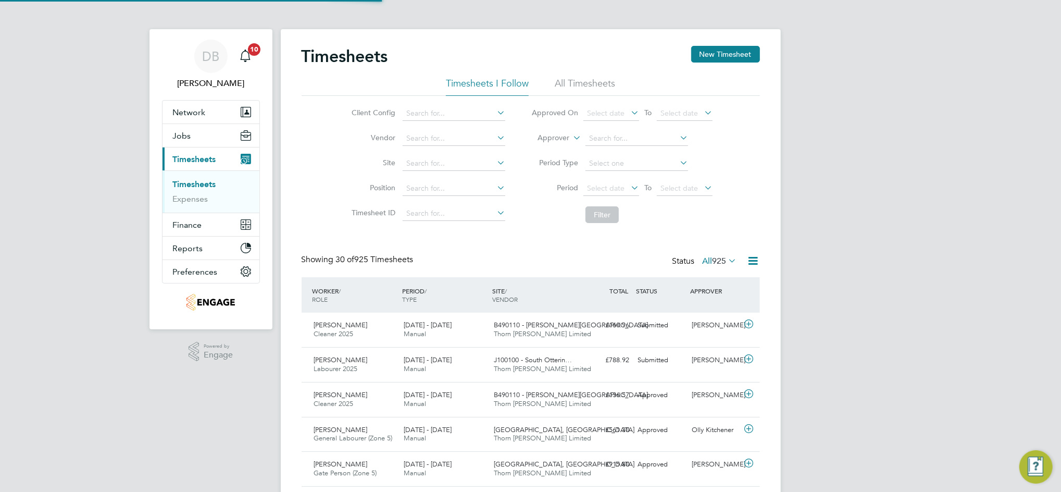
scroll to position [26, 90]
click at [722, 58] on button "New Timesheet" at bounding box center [725, 54] width 69 height 17
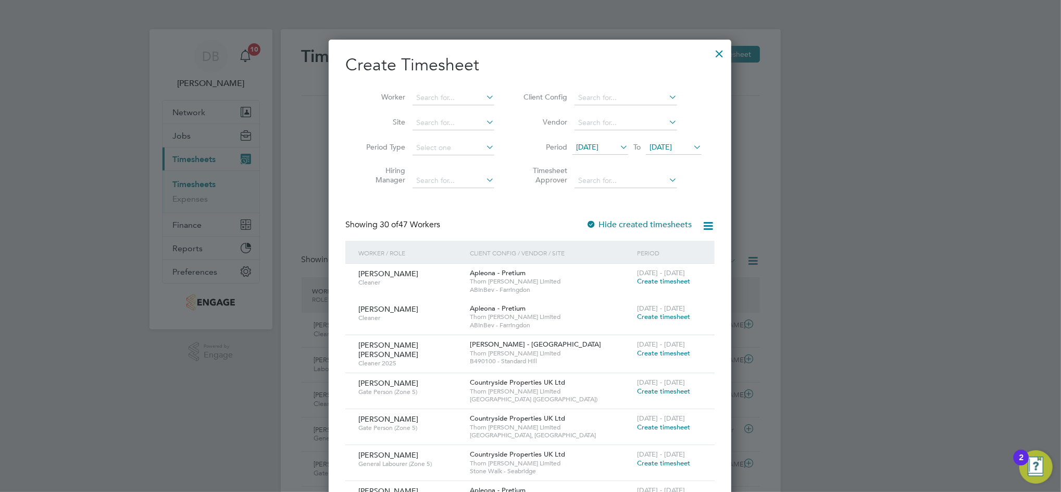
click at [691, 148] on icon at bounding box center [691, 147] width 0 height 15
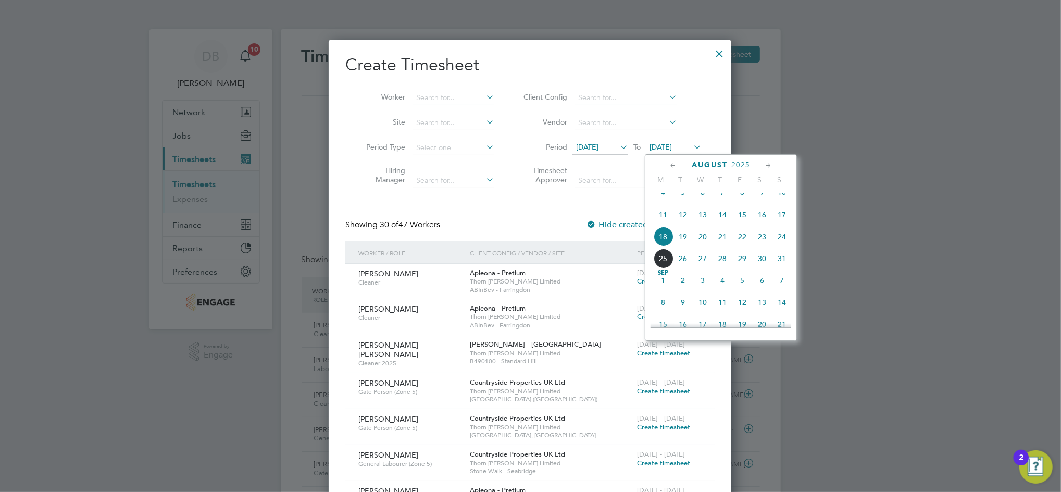
click at [744, 244] on span "22" at bounding box center [742, 237] width 20 height 20
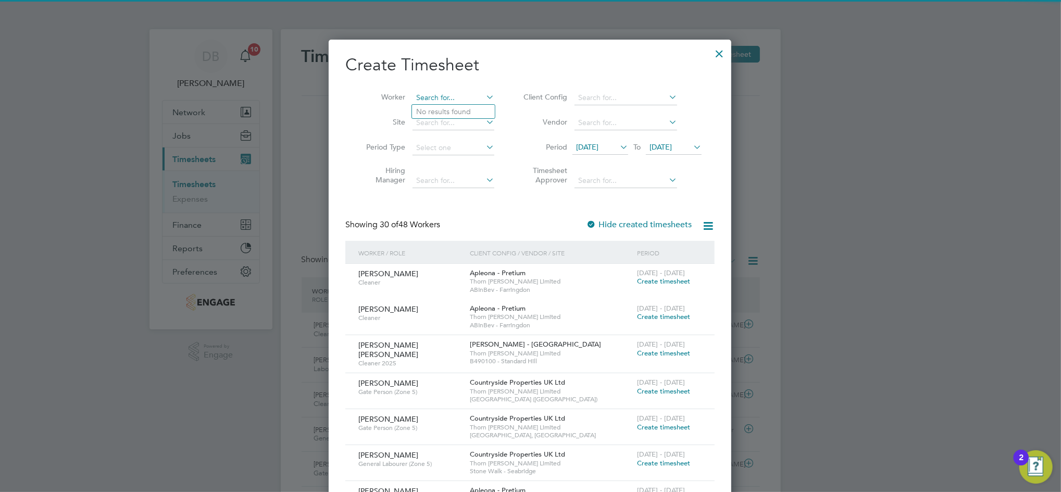
click at [459, 102] on input at bounding box center [454, 98] width 82 height 15
click at [451, 109] on li "[PERSON_NAME] [PERSON_NAME]" at bounding box center [476, 112] width 129 height 14
type input "[PERSON_NAME] [PERSON_NAME]"
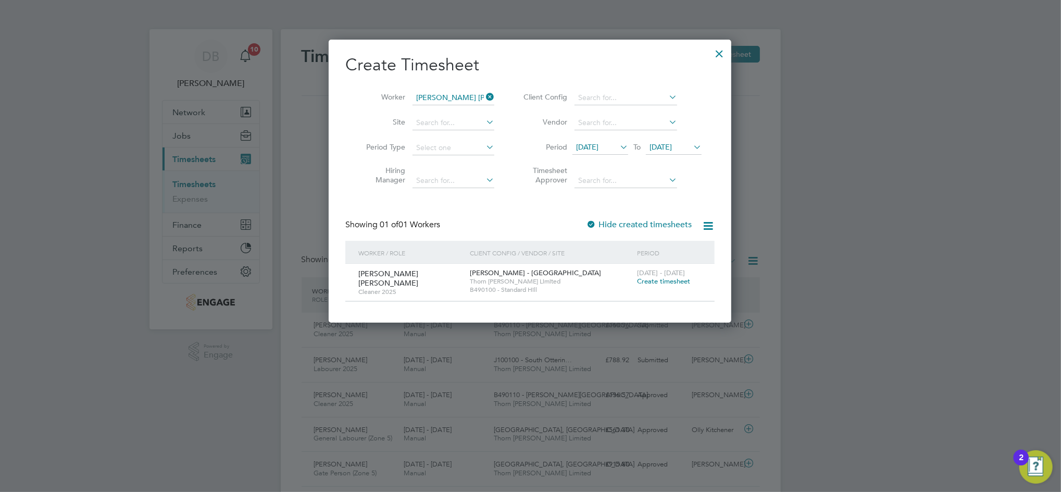
click at [653, 279] on span "Create timesheet" at bounding box center [663, 281] width 53 height 9
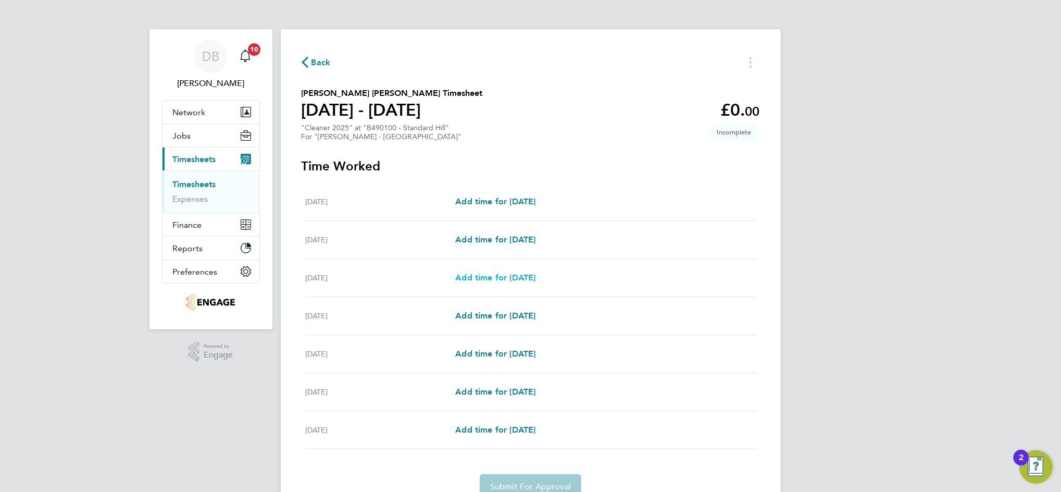
click at [499, 276] on span "Add time for [DATE]" at bounding box center [495, 277] width 80 height 10
select select "60"
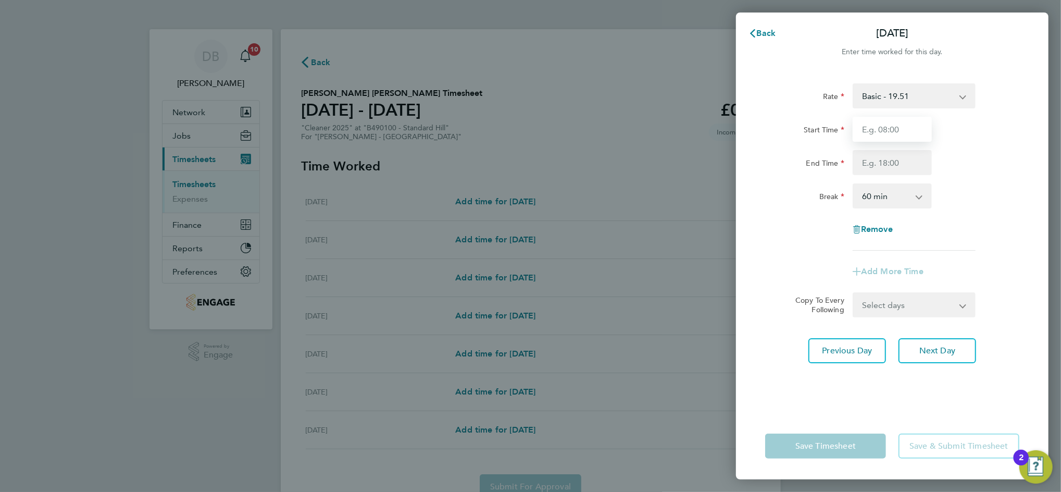
click at [881, 131] on input "Start Time" at bounding box center [892, 129] width 79 height 25
type input "09:00"
type input "12:00"
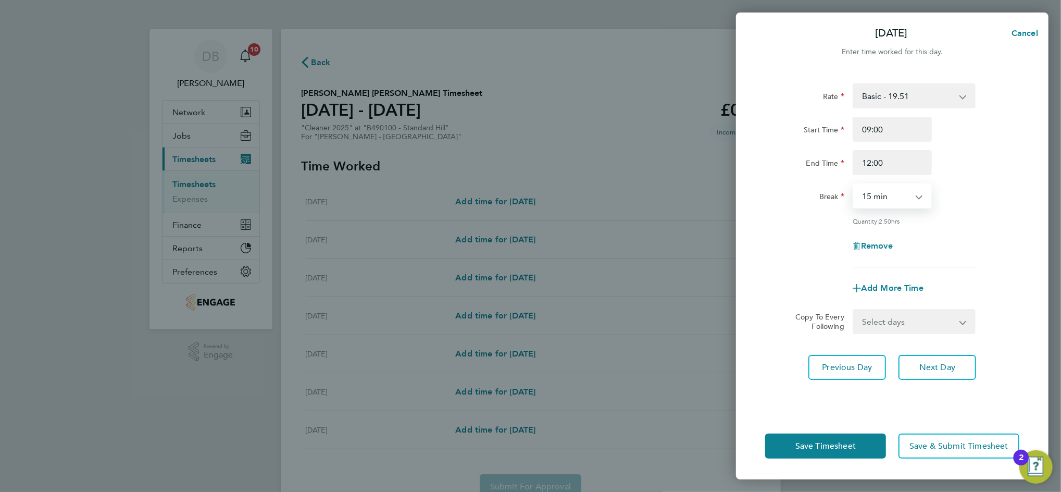
select select "0"
click at [955, 320] on select "Select days Day [DATE] [DATE] [DATE] [DATE]" at bounding box center [908, 321] width 109 height 23
select select "WED"
click at [854, 310] on select "Select days Day [DATE] [DATE] [DATE] [DATE]" at bounding box center [908, 321] width 109 height 23
select select "[DATE]"
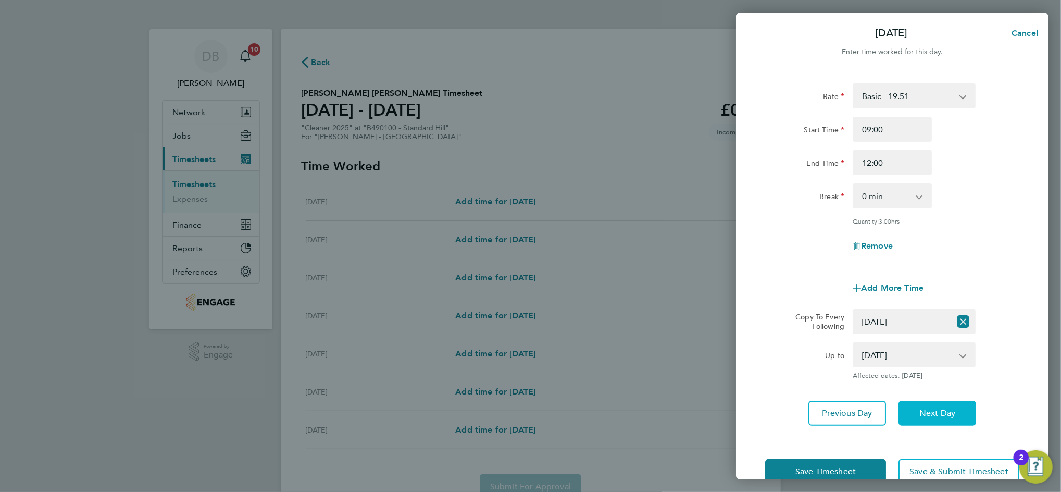
click at [940, 404] on button "Next Day" at bounding box center [937, 413] width 78 height 25
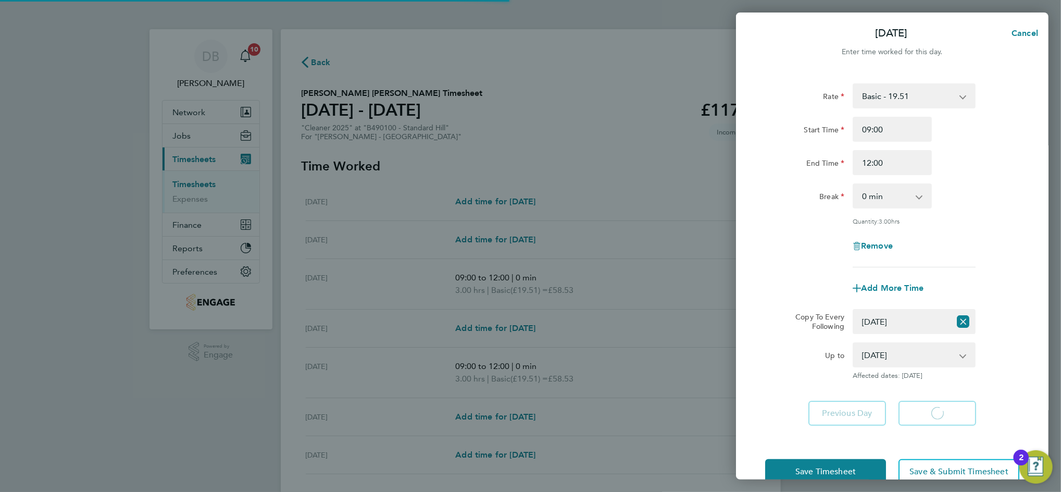
select select "60"
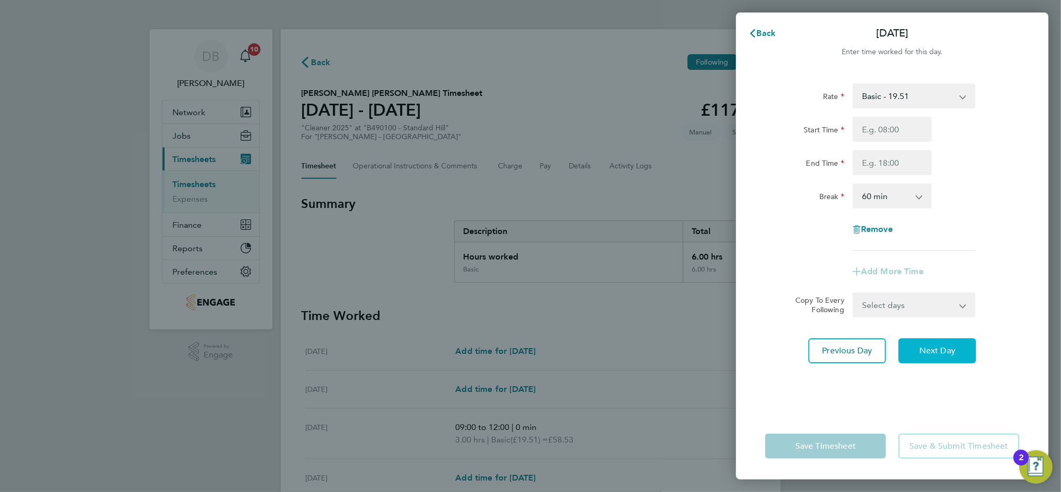
click at [944, 349] on span "Next Day" at bounding box center [937, 350] width 36 height 10
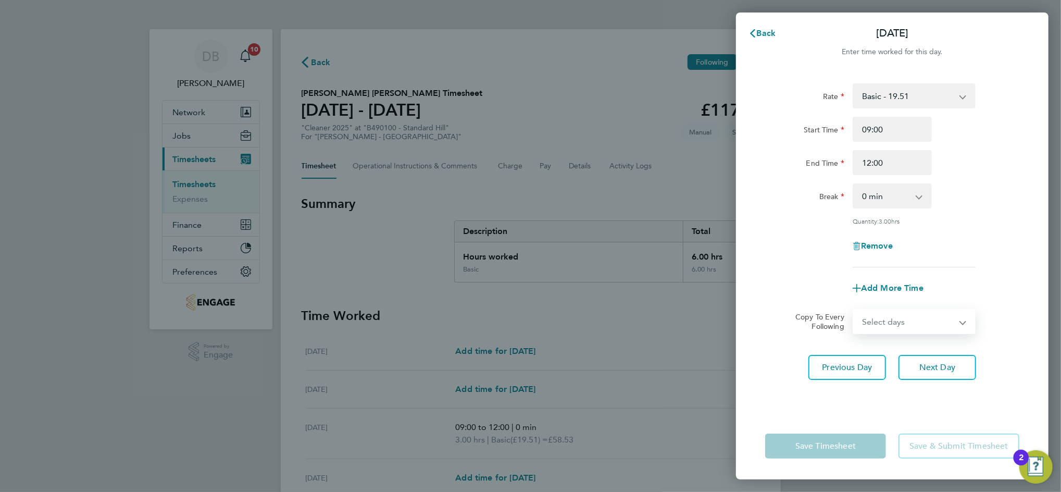
click at [951, 321] on select "Select days Day [DATE] [DATE]" at bounding box center [908, 321] width 109 height 23
click at [854, 310] on select "Select days Day [DATE] [DATE]" at bounding box center [908, 321] width 109 height 23
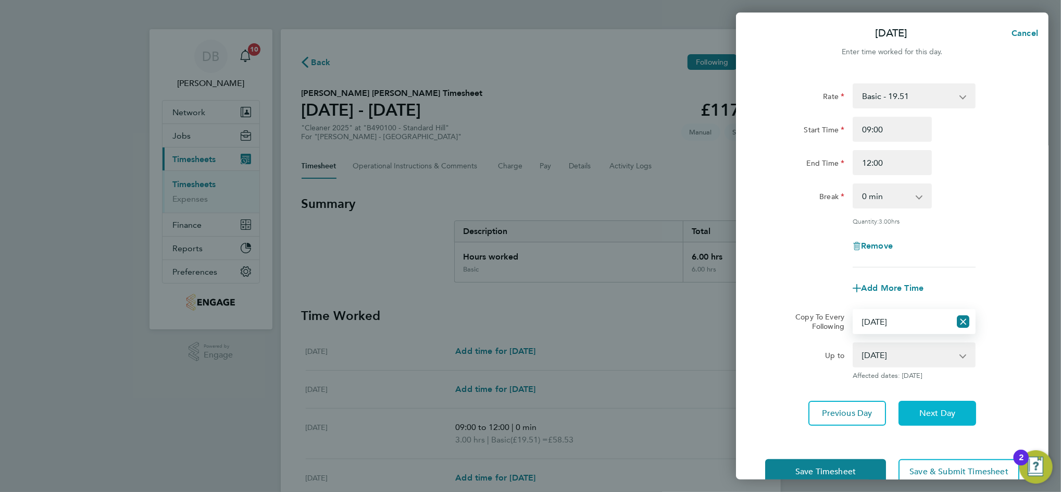
click at [934, 402] on button "Next Day" at bounding box center [937, 413] width 78 height 25
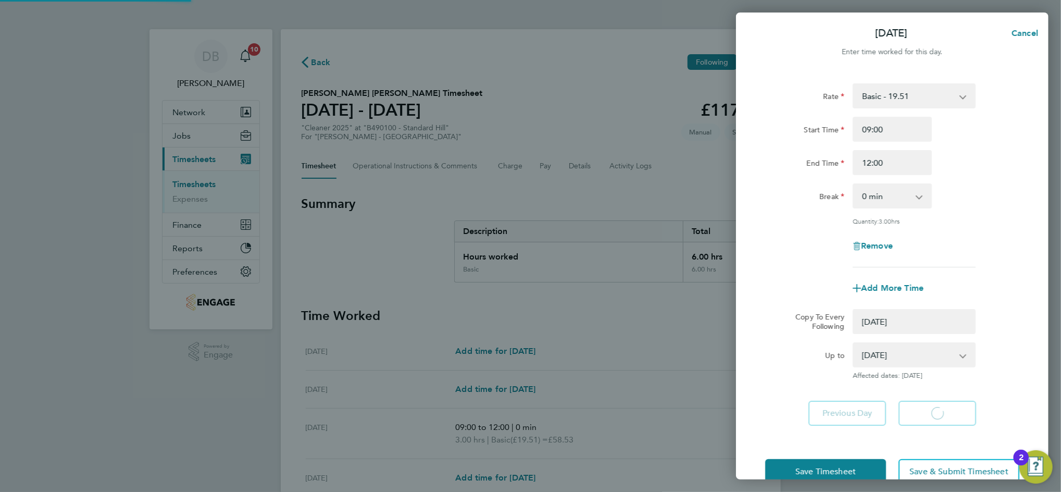
select select "0: null"
select select "60"
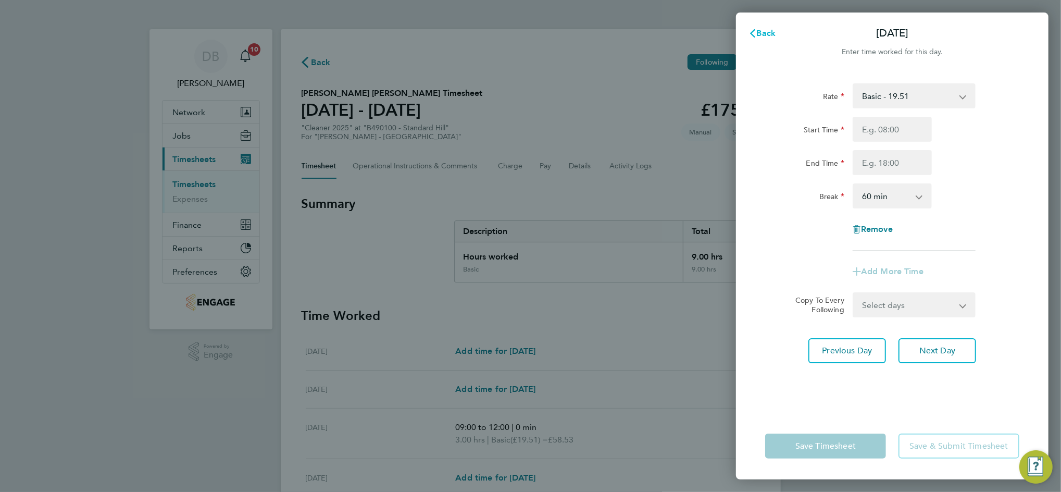
click at [767, 33] on span "Back" at bounding box center [766, 33] width 19 height 10
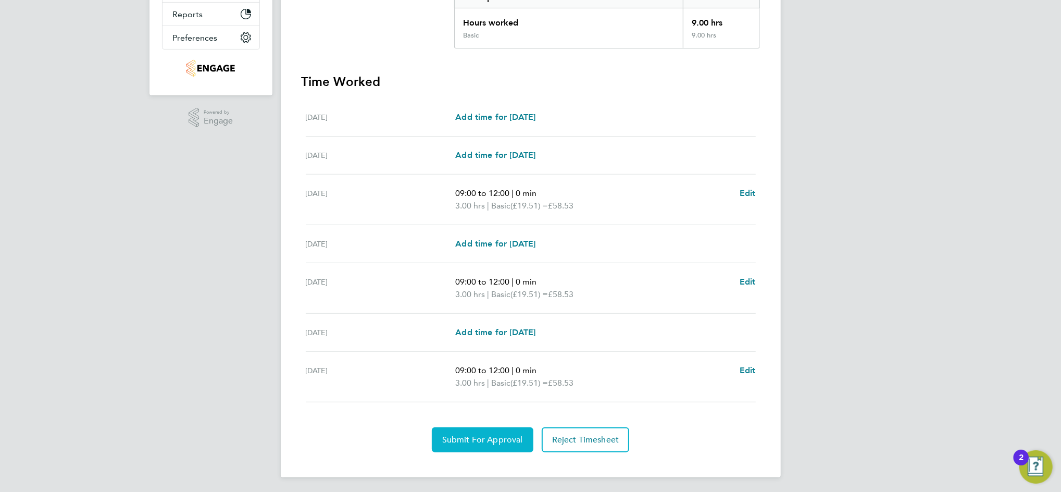
click at [506, 439] on span "Submit For Approval" at bounding box center [482, 439] width 81 height 10
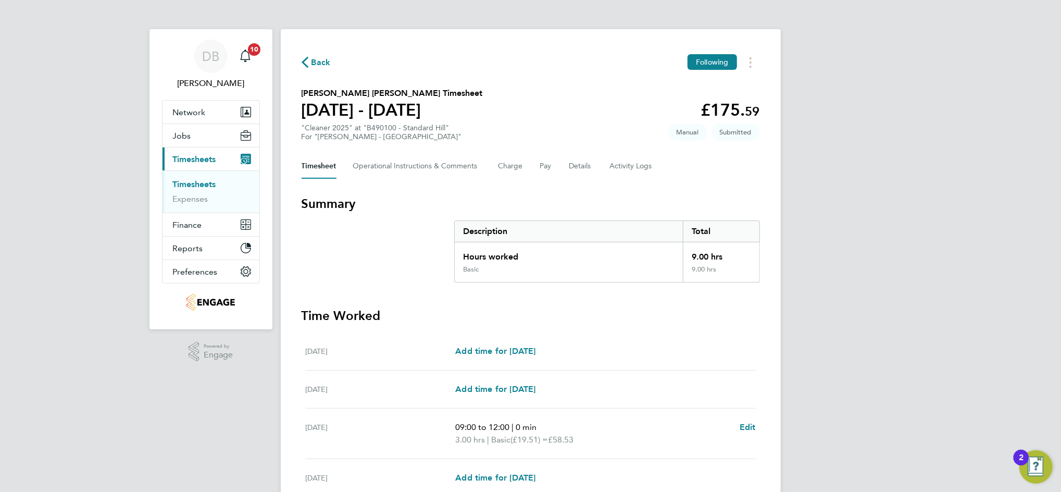
click at [322, 63] on span "Back" at bounding box center [320, 62] width 19 height 13
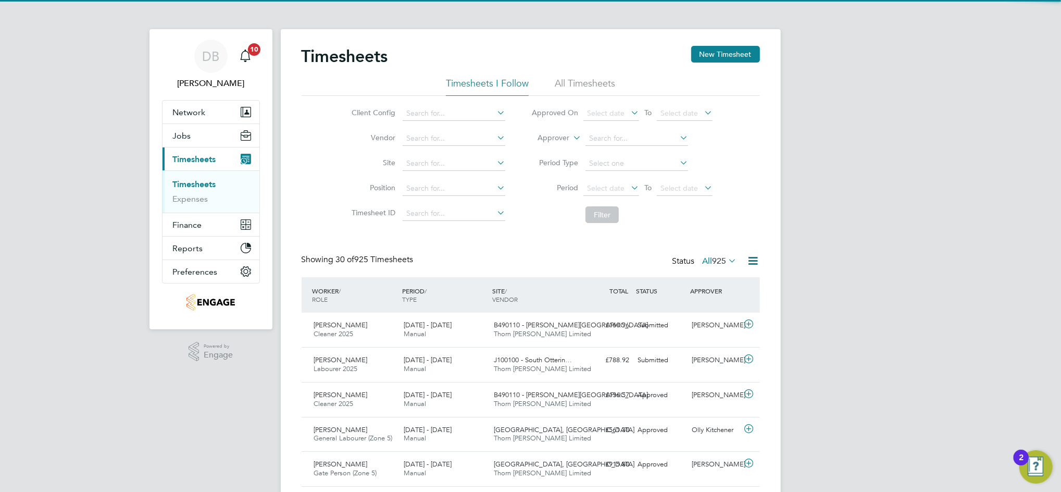
scroll to position [26, 90]
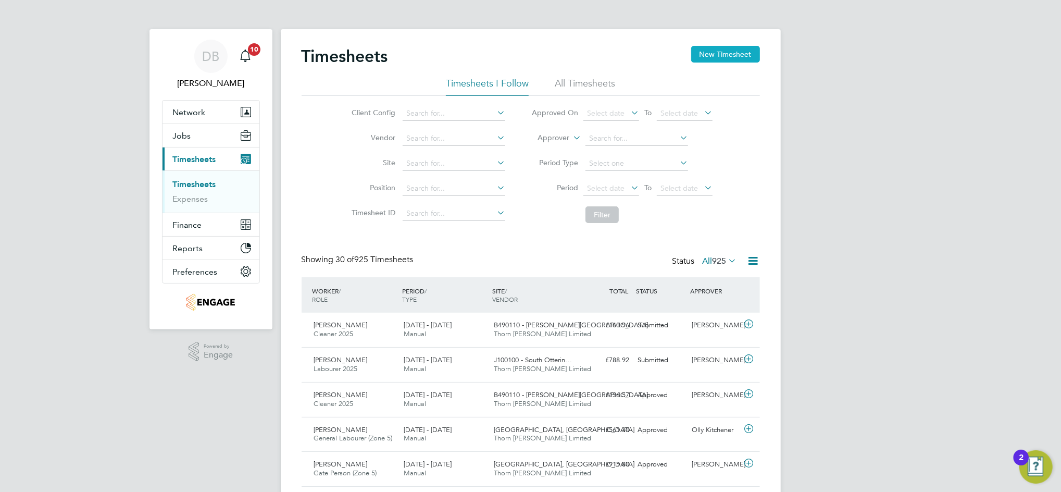
click at [714, 61] on button "New Timesheet" at bounding box center [725, 54] width 69 height 17
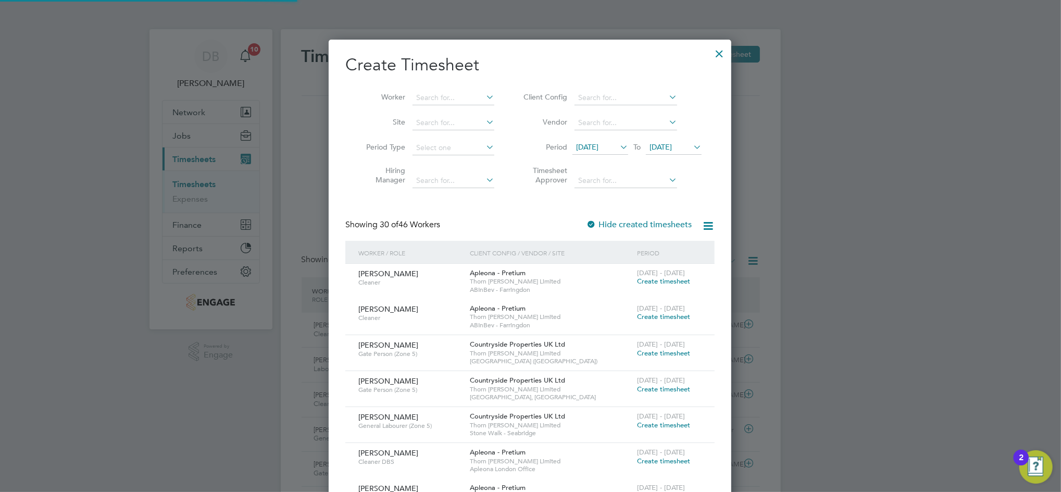
scroll to position [1570, 403]
click at [691, 145] on icon at bounding box center [691, 147] width 0 height 15
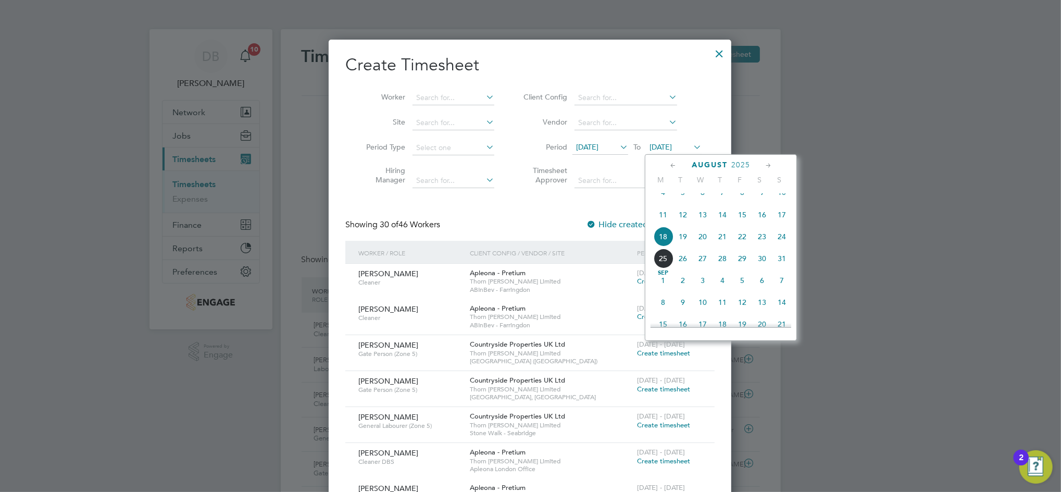
click at [741, 243] on span "22" at bounding box center [742, 237] width 20 height 20
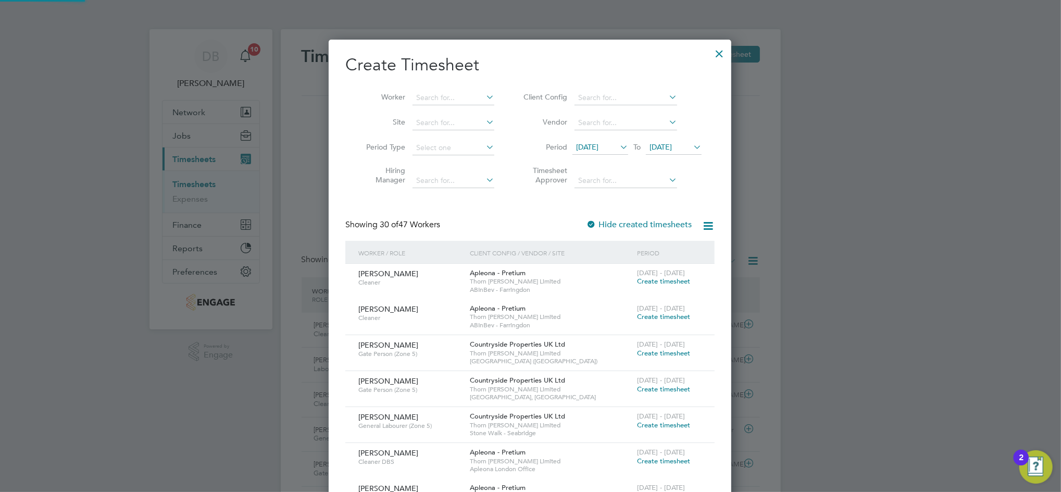
scroll to position [1570, 403]
click at [431, 95] on input at bounding box center [454, 98] width 82 height 15
click at [430, 108] on b "[PERSON_NAME]" at bounding box center [446, 111] width 60 height 9
type input "[PERSON_NAME]"
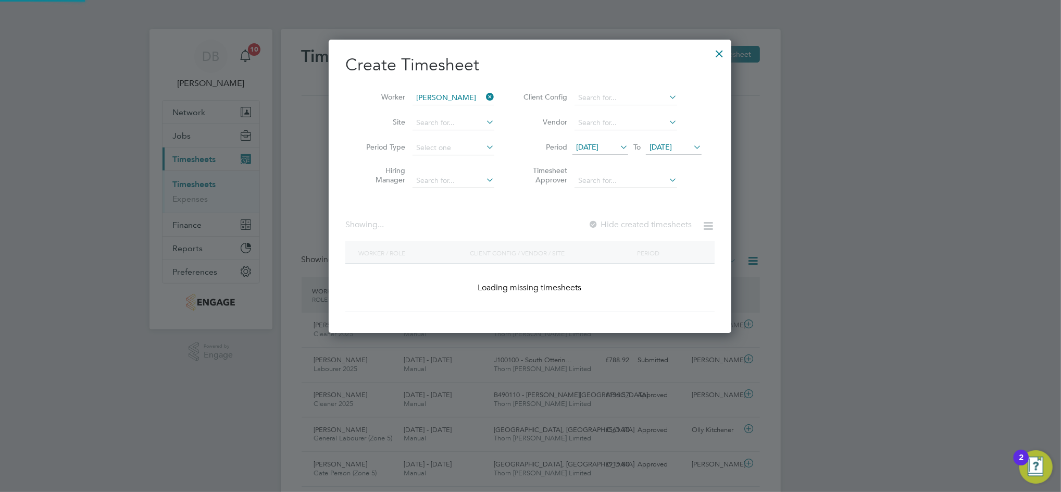
scroll to position [281, 403]
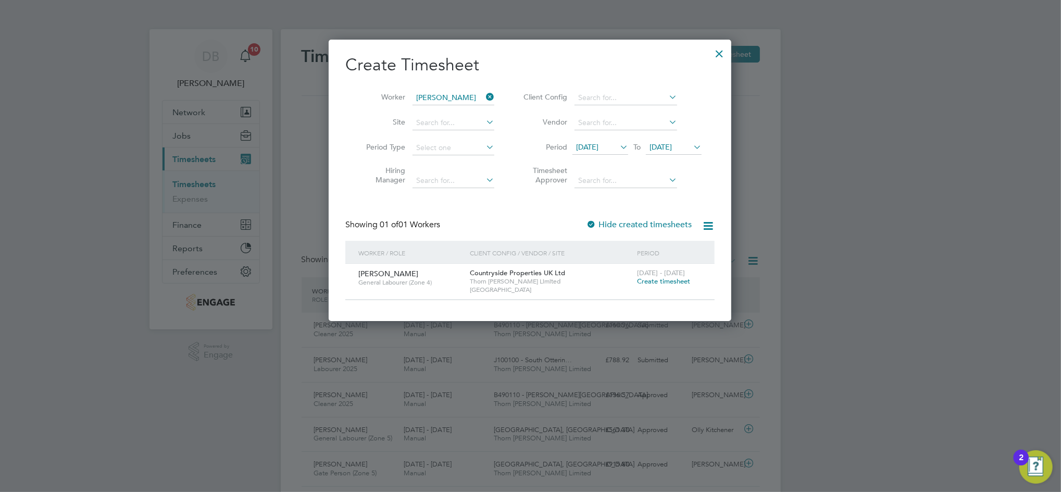
click at [653, 281] on span "Create timesheet" at bounding box center [663, 281] width 53 height 9
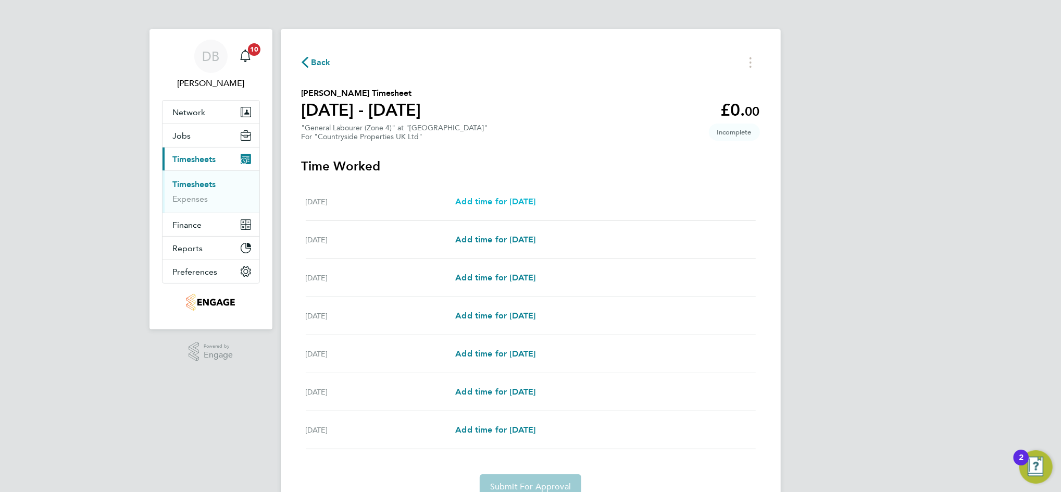
click at [500, 197] on span "Add time for [DATE]" at bounding box center [495, 201] width 80 height 10
select select "30"
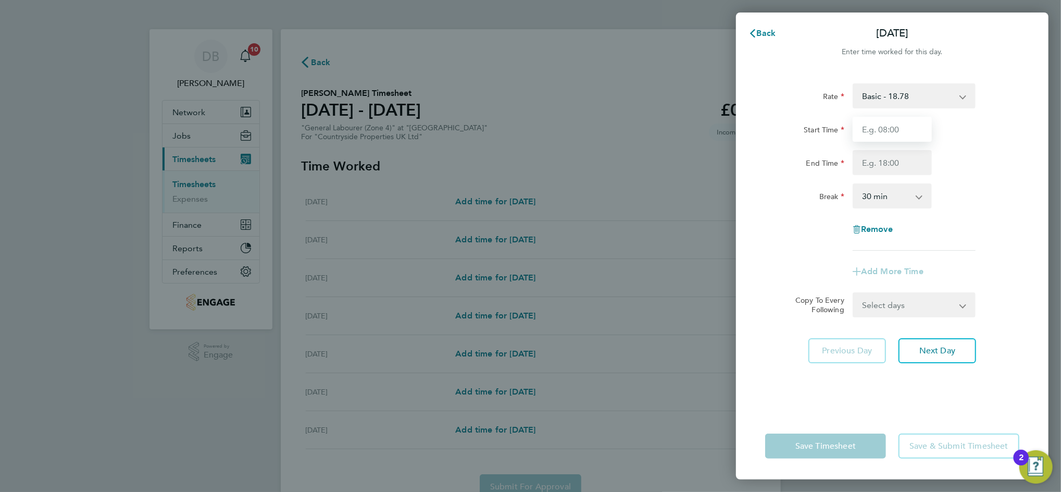
click at [892, 134] on input "Start Time" at bounding box center [892, 129] width 79 height 25
type input "07:00"
type input "17:00"
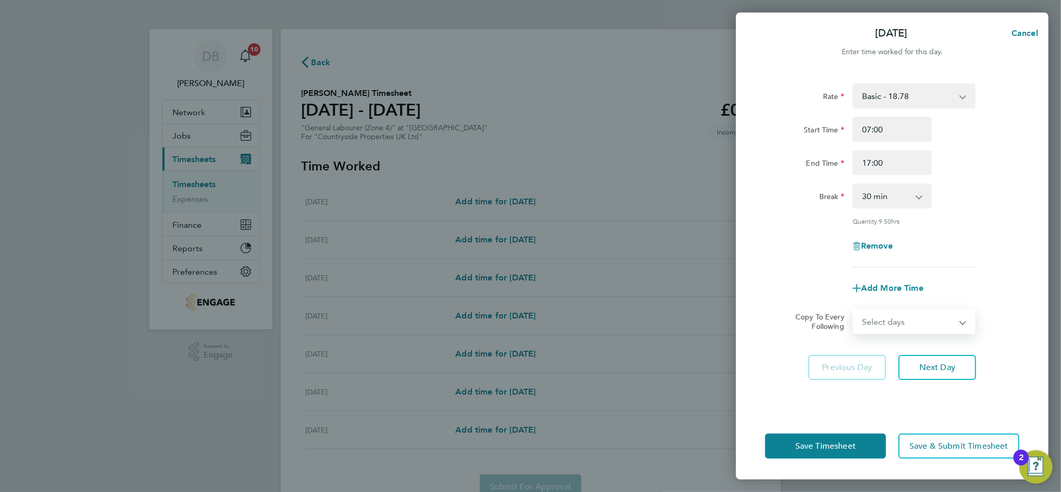
click at [955, 321] on select "Select days Day Weekday (Mon-Fri) Weekend (Sat-Sun) [DATE] [DATE] [DATE] [DATE]…" at bounding box center [908, 321] width 109 height 23
select select "TUE"
click at [854, 310] on select "Select days Day Weekday (Mon-Fri) Weekend (Sat-Sun) [DATE] [DATE] [DATE] [DATE]…" at bounding box center [908, 321] width 109 height 23
select select "[DATE]"
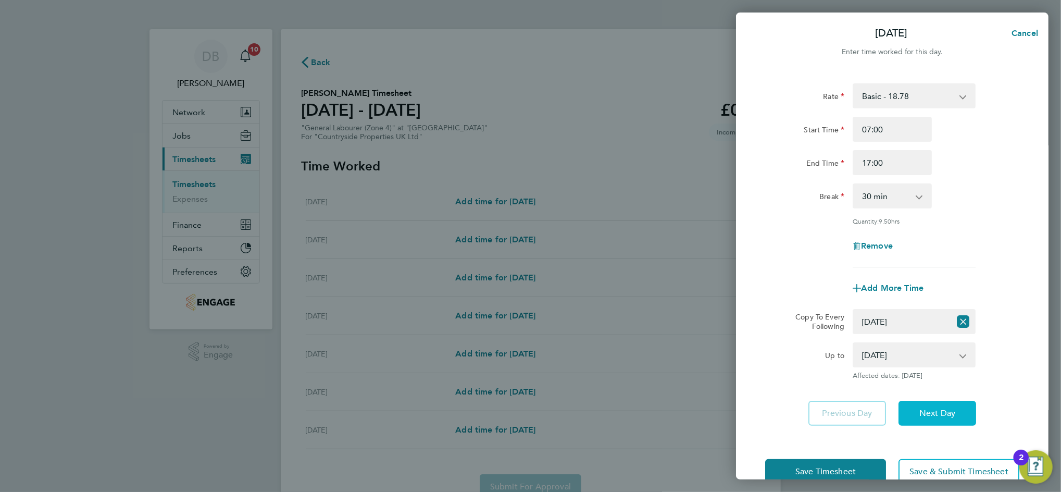
click at [935, 412] on span "Next Day" at bounding box center [937, 413] width 36 height 10
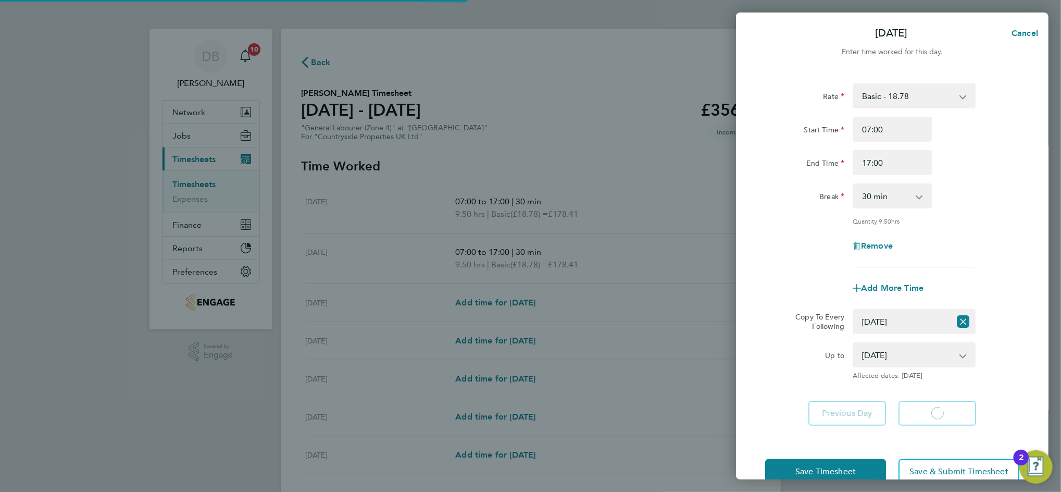
select select "30"
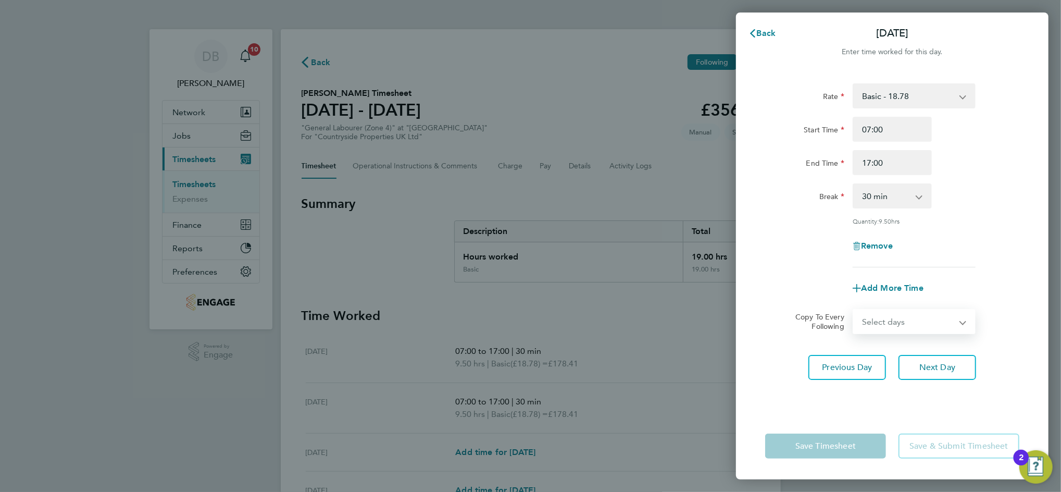
click at [939, 325] on select "Select days Day Weekday (Mon-Fri) Weekend (Sat-Sun) [DATE] [DATE] [DATE] [DATE]…" at bounding box center [908, 321] width 109 height 23
select select "WED"
click at [854, 310] on select "Select days Day Weekday (Mon-Fri) Weekend (Sat-Sun) [DATE] [DATE] [DATE] [DATE]…" at bounding box center [908, 321] width 109 height 23
select select "[DATE]"
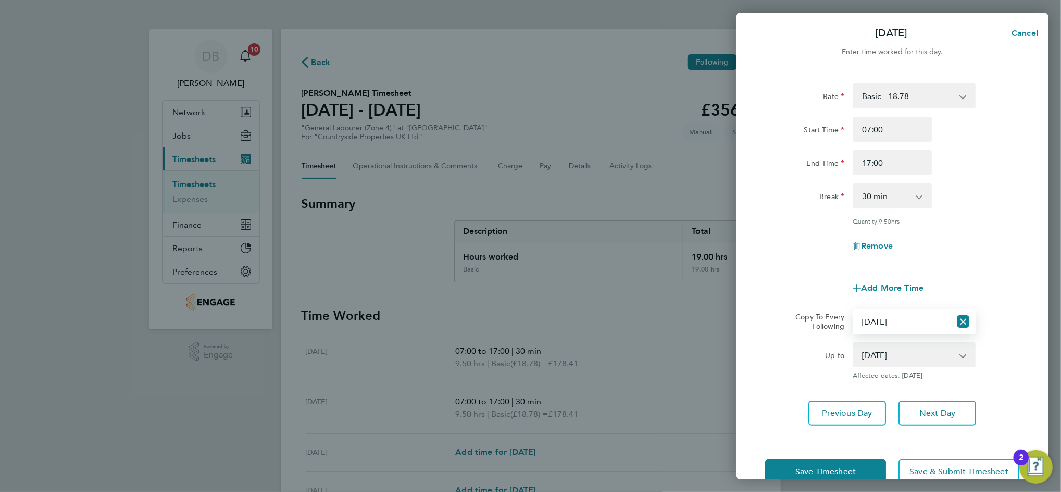
click at [939, 396] on div "Rate Basic - 18.78 Start Time 07:00 End Time 17:00 Break 0 min 15 min 30 min 45…" at bounding box center [892, 254] width 313 height 367
click at [943, 405] on button "Next Day" at bounding box center [937, 413] width 78 height 25
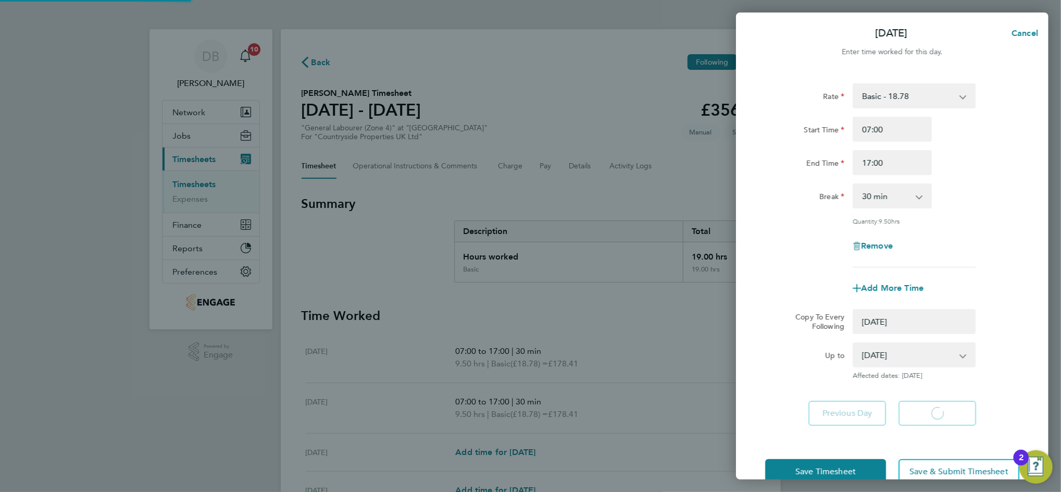
select select "0: null"
select select "30"
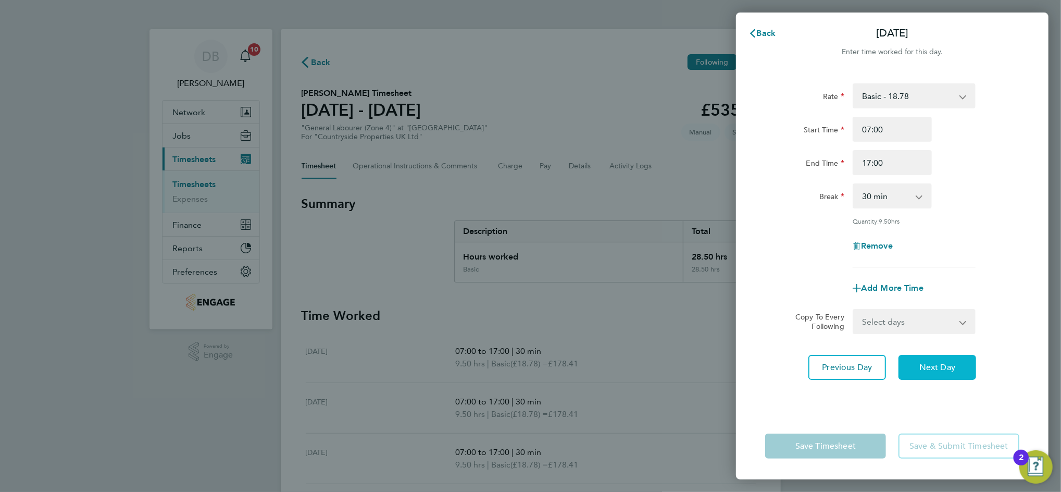
click at [936, 363] on span "Next Day" at bounding box center [937, 367] width 36 height 10
select select "30"
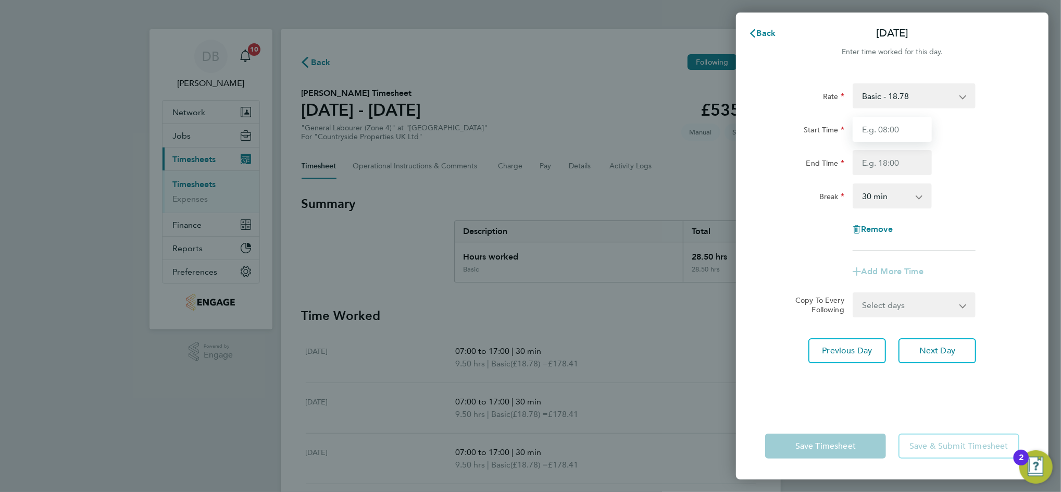
click at [901, 132] on input "Start Time" at bounding box center [892, 129] width 79 height 25
type input "06:00"
type input "17:00"
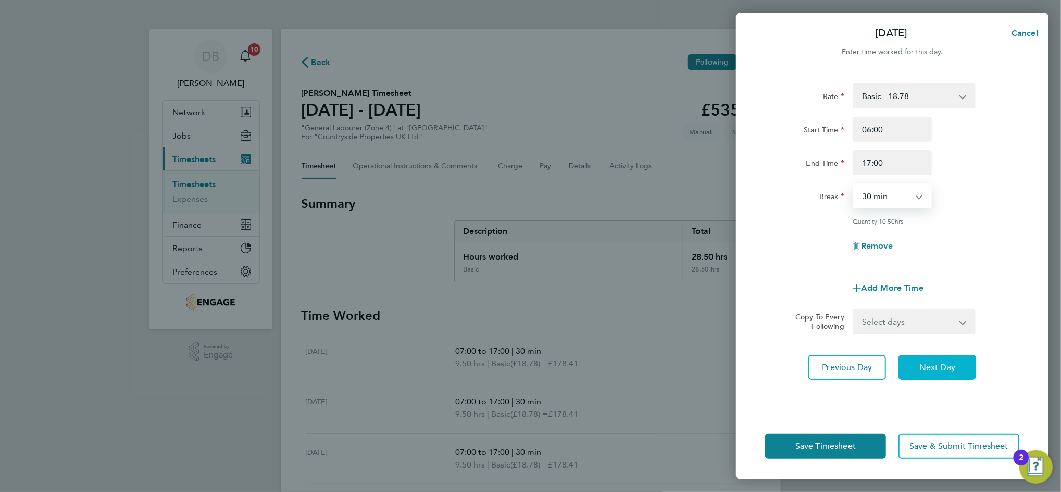
click at [926, 362] on span "Next Day" at bounding box center [937, 367] width 36 height 10
select select "30"
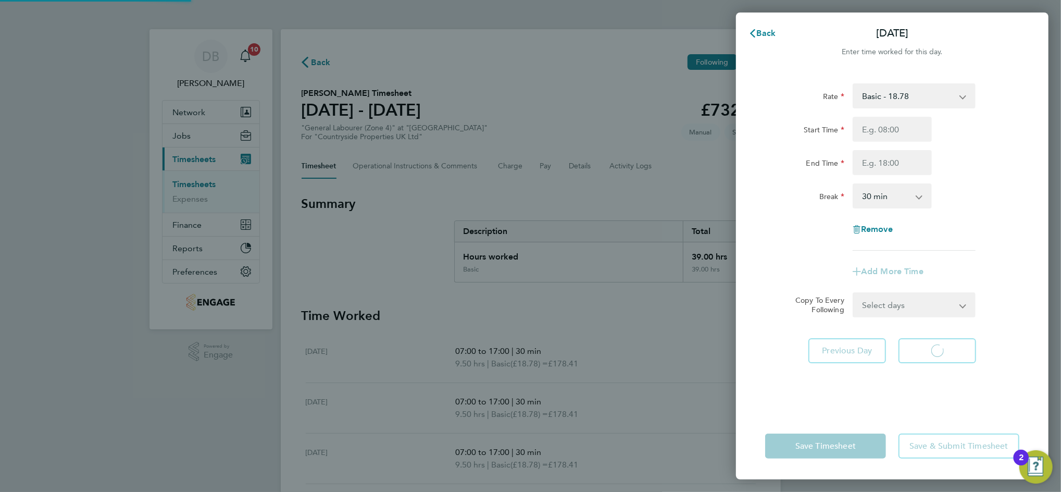
select select "30"
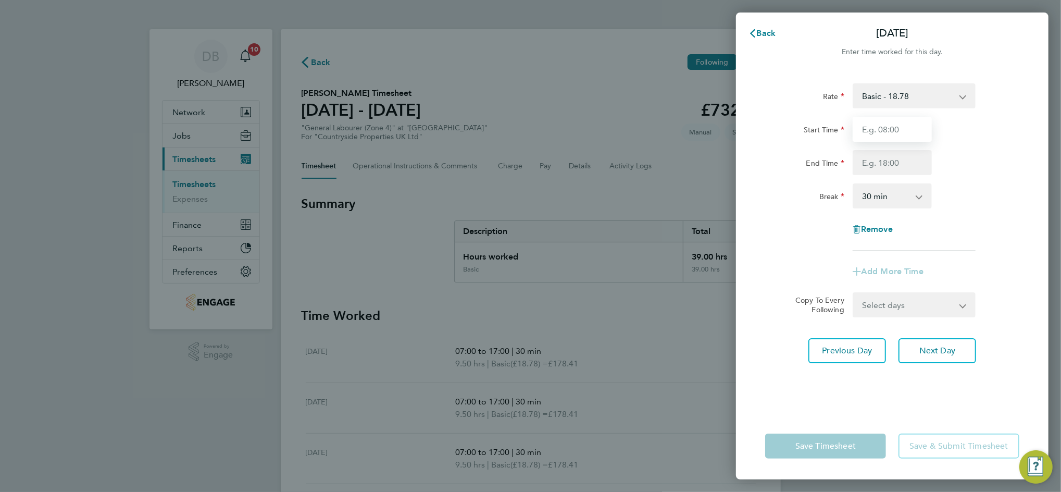
click at [896, 124] on input "Start Time" at bounding box center [892, 129] width 79 height 25
type input "07:00"
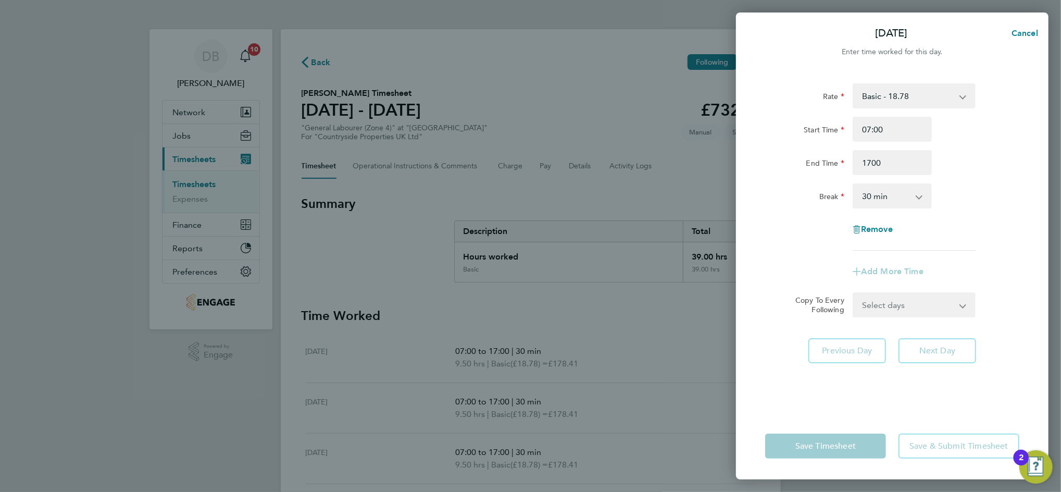
type input "17:00"
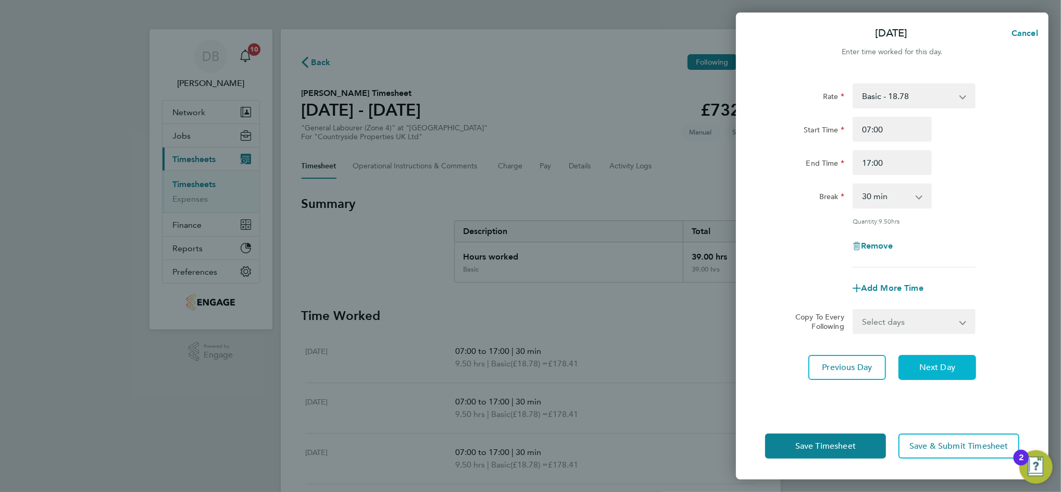
click at [952, 362] on span "Next Day" at bounding box center [937, 367] width 36 height 10
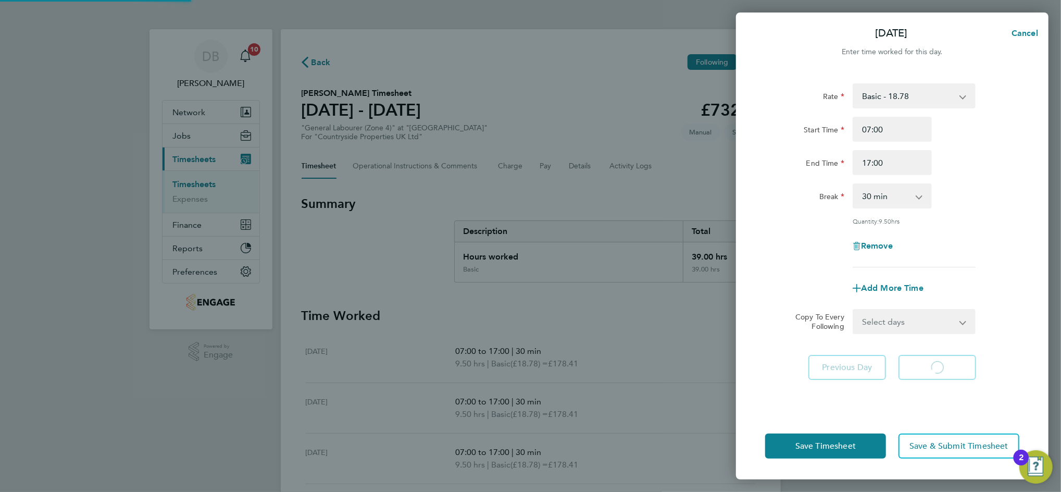
select select "30"
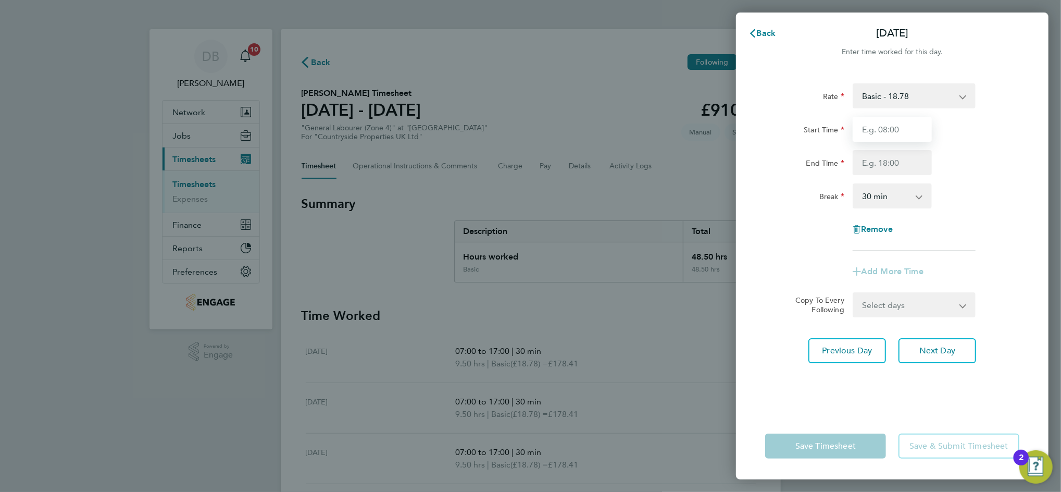
click at [901, 129] on input "Start Time" at bounding box center [892, 129] width 79 height 25
type input "07:00"
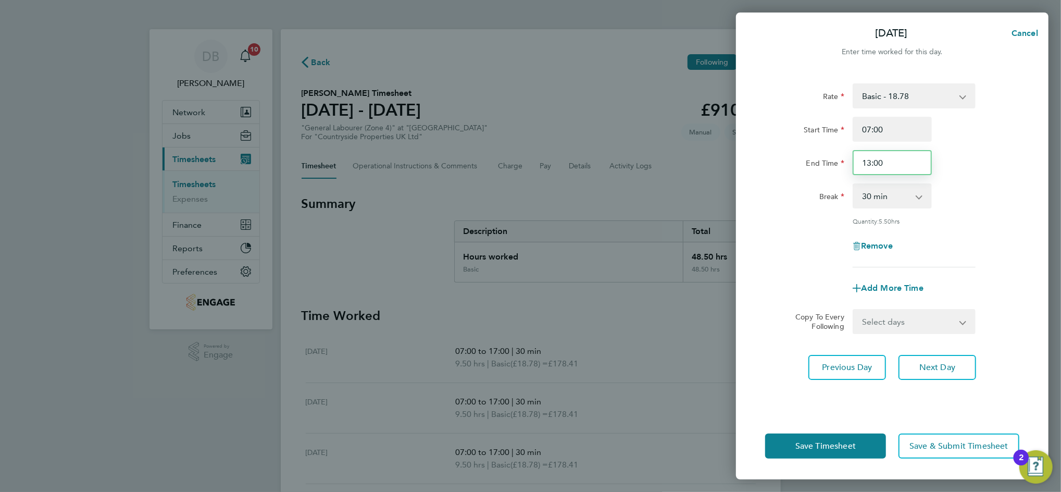
drag, startPoint x: 903, startPoint y: 161, endPoint x: 834, endPoint y: 163, distance: 68.8
click at [834, 163] on div "End Time 13:00" at bounding box center [892, 162] width 263 height 25
type input "17:00"
click at [928, 365] on span "Next Day" at bounding box center [937, 367] width 36 height 10
select select "30"
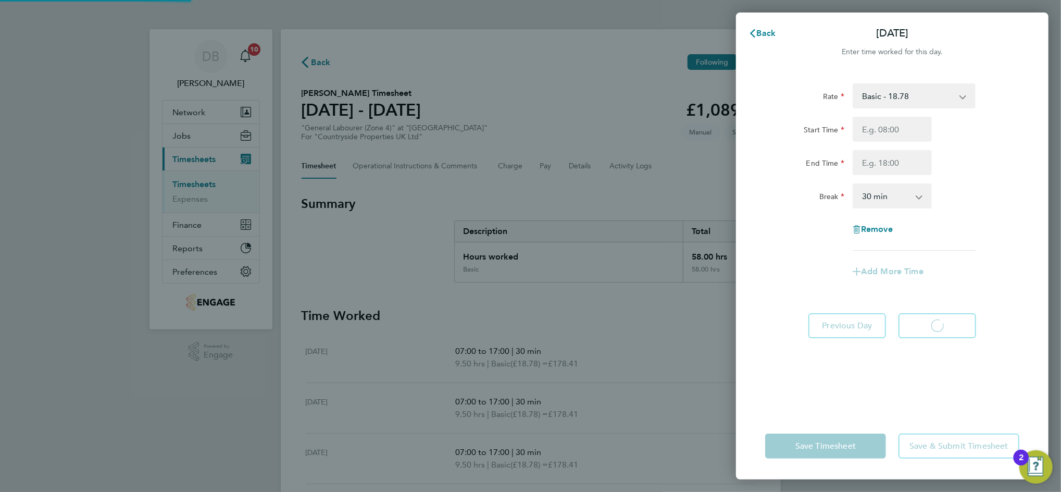
select select "30"
click at [764, 35] on span "Back" at bounding box center [766, 33] width 19 height 10
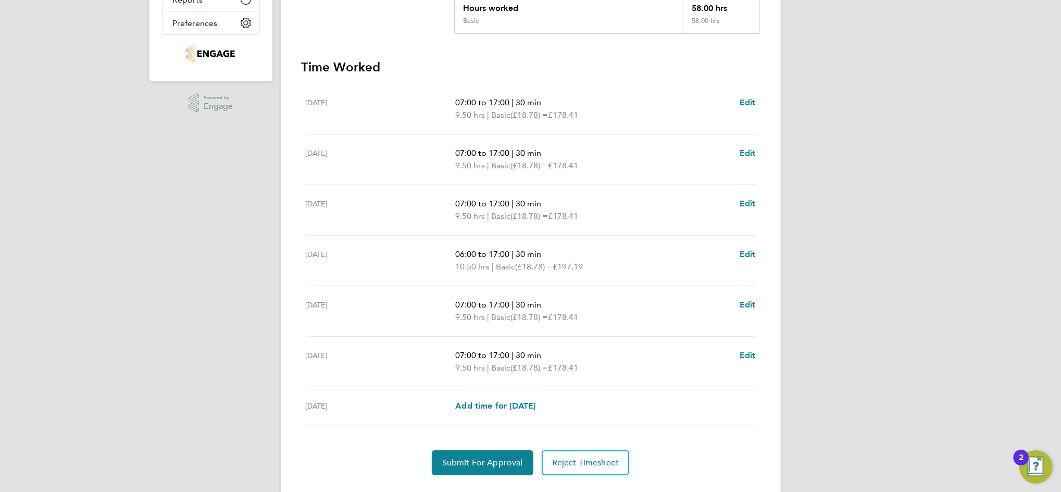
scroll to position [271, 0]
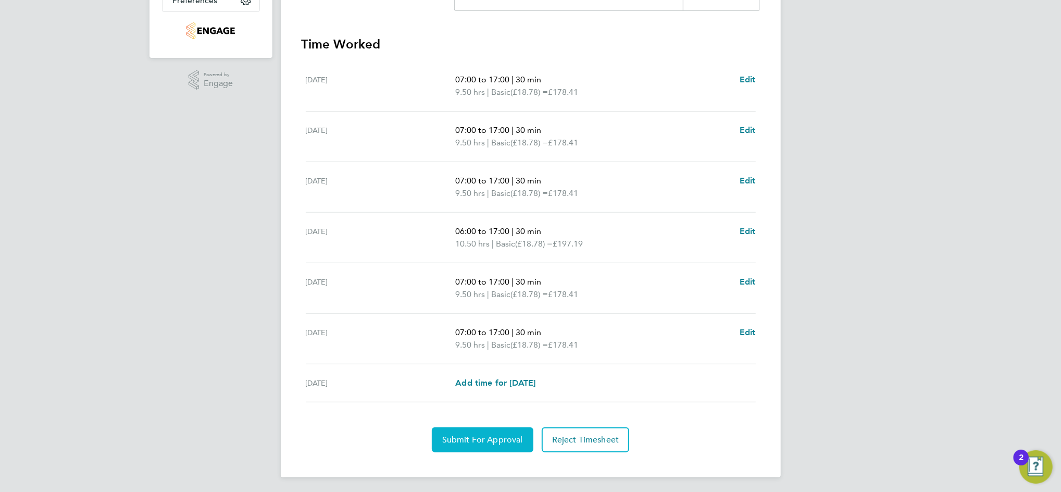
click at [504, 443] on button "Submit For Approval" at bounding box center [483, 439] width 102 height 25
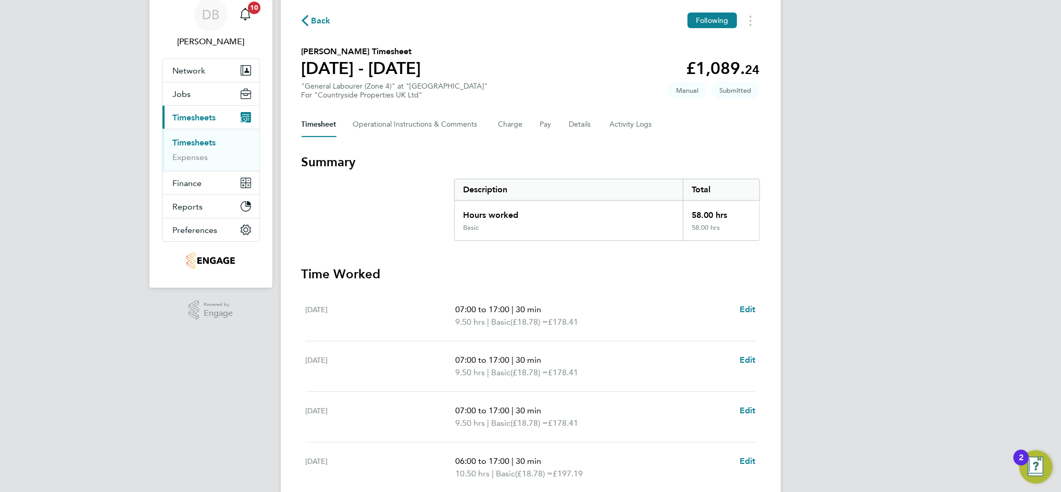
scroll to position [0, 0]
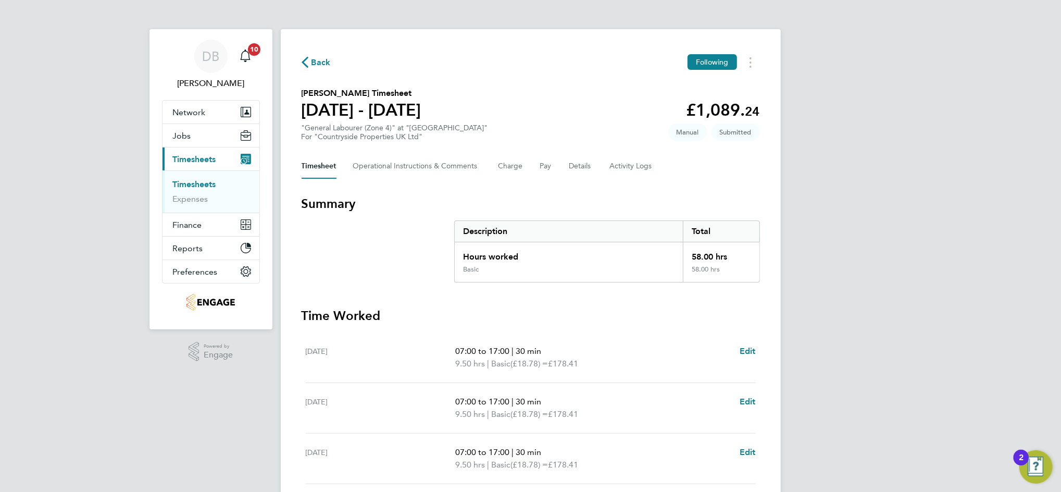
click at [325, 62] on span "Back" at bounding box center [320, 62] width 19 height 13
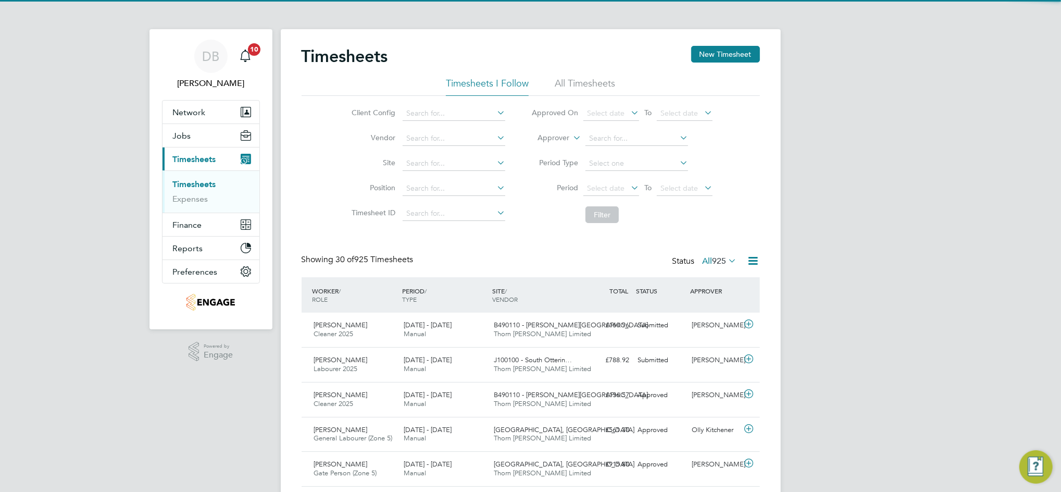
scroll to position [26, 90]
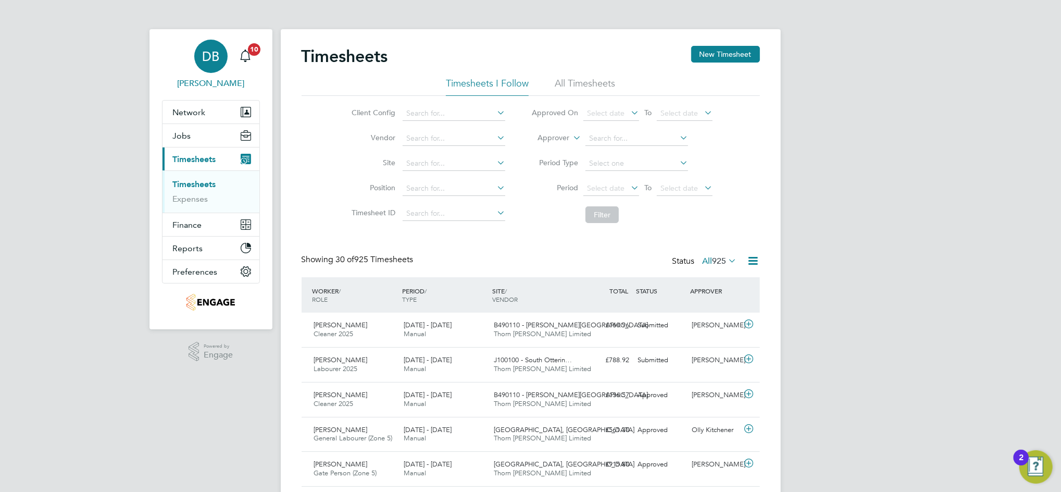
click at [217, 62] on span "DB" at bounding box center [210, 56] width 17 height 14
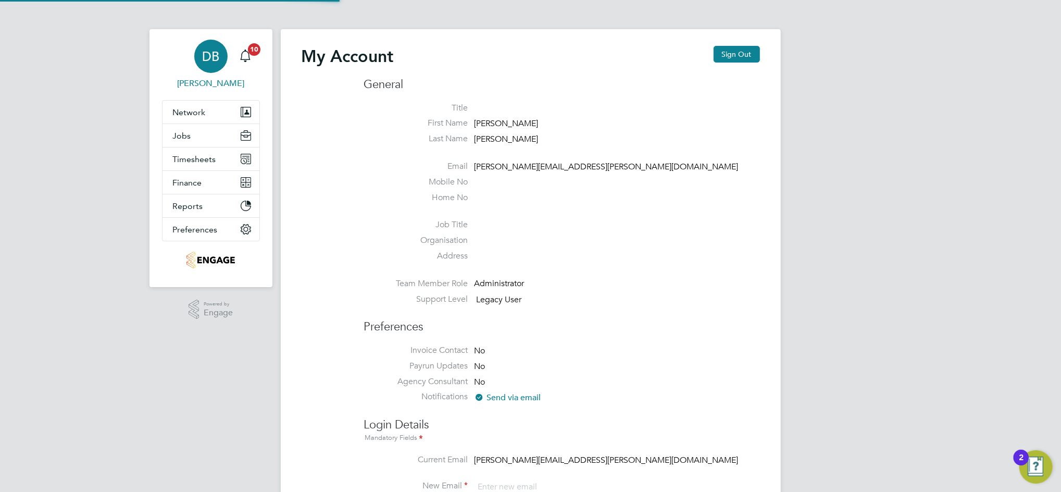
type input "[PERSON_NAME][EMAIL_ADDRESS][PERSON_NAME][DOMAIN_NAME]"
click at [731, 55] on button "Sign Out" at bounding box center [737, 54] width 46 height 17
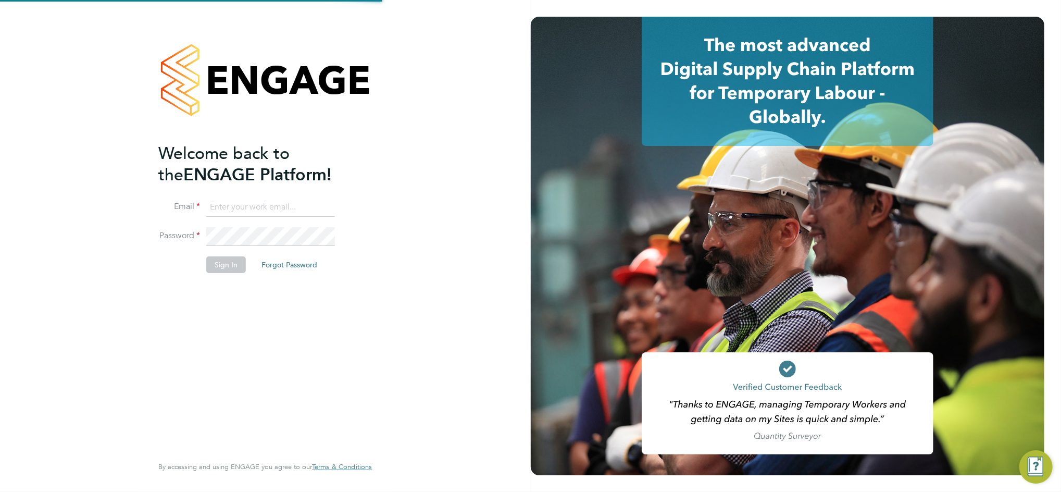
type input "[PERSON_NAME][EMAIL_ADDRESS][PERSON_NAME][DOMAIN_NAME]"
